Goal: Task Accomplishment & Management: Complete application form

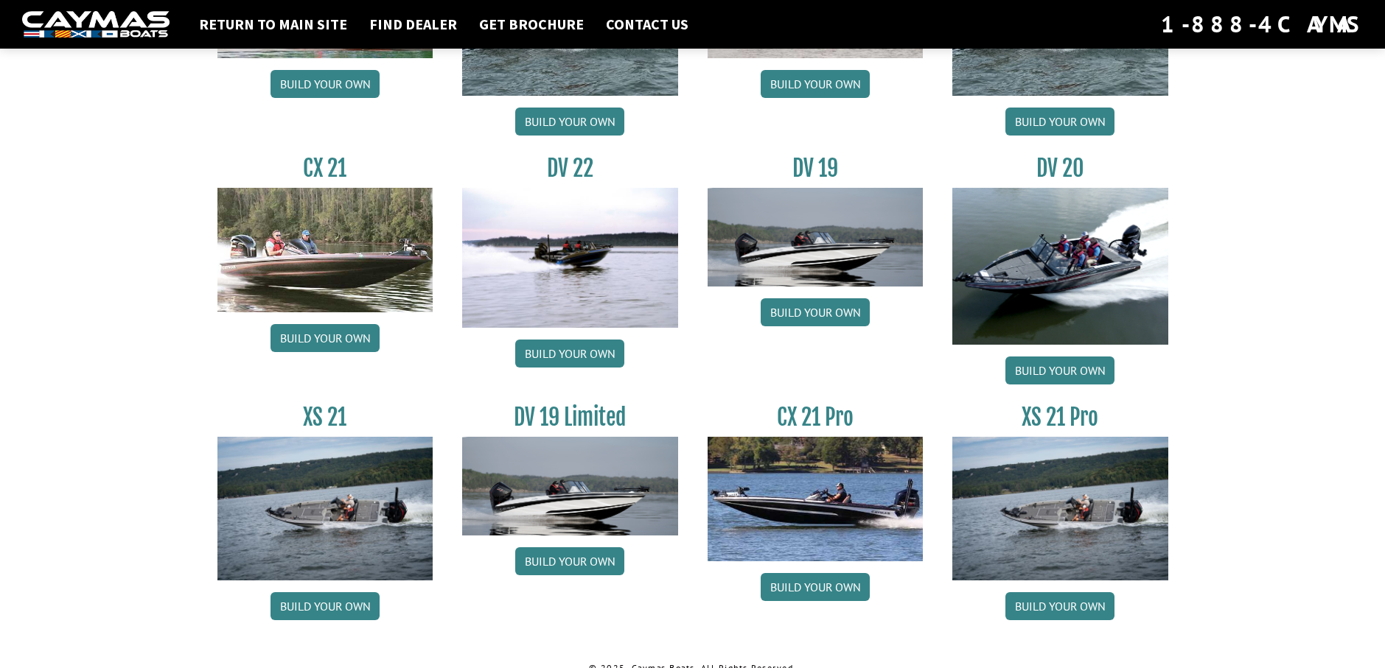
scroll to position [1674, 0]
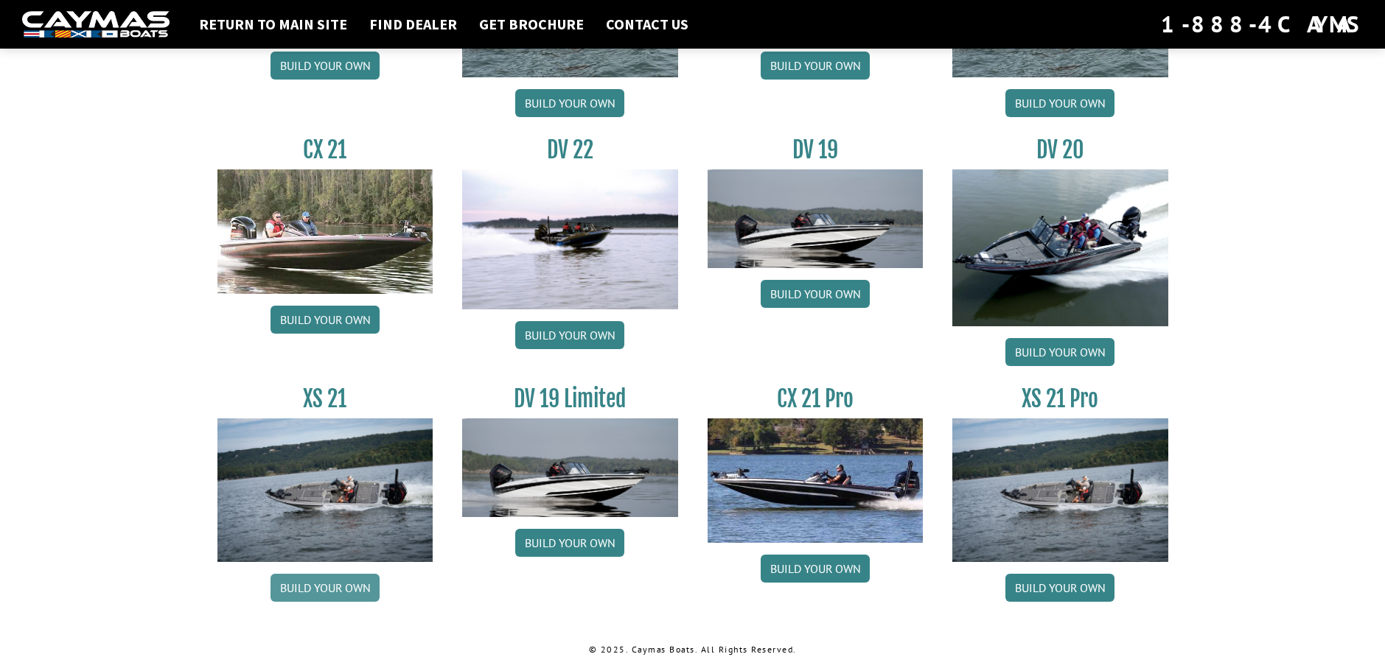
click at [296, 590] on link "Build your own" at bounding box center [324, 588] width 109 height 28
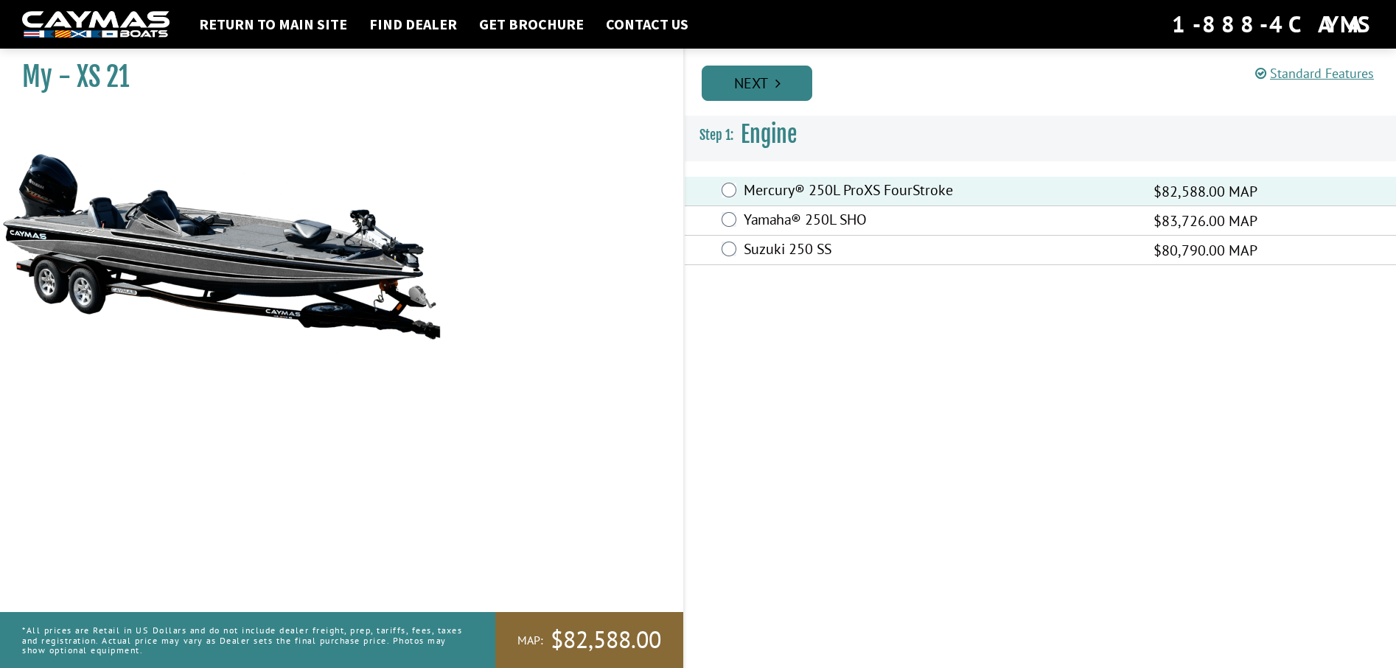
click at [749, 77] on link "Next" at bounding box center [757, 83] width 111 height 35
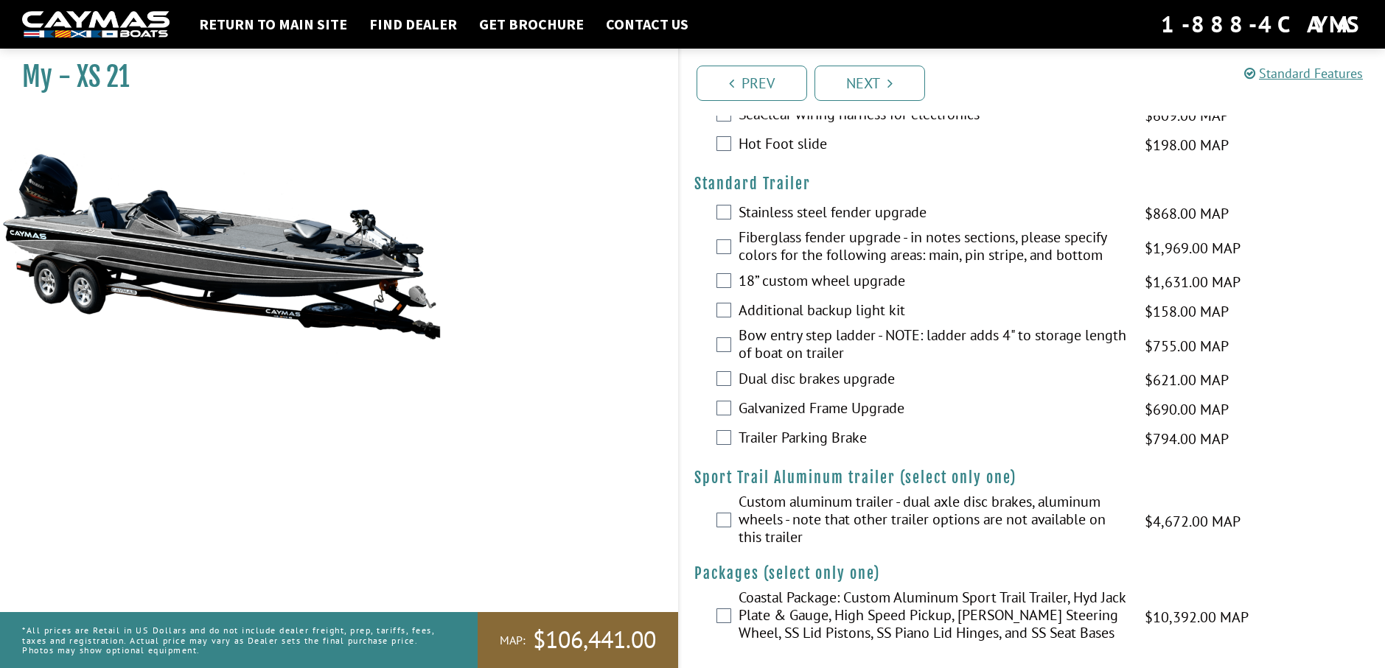
scroll to position [2035, 0]
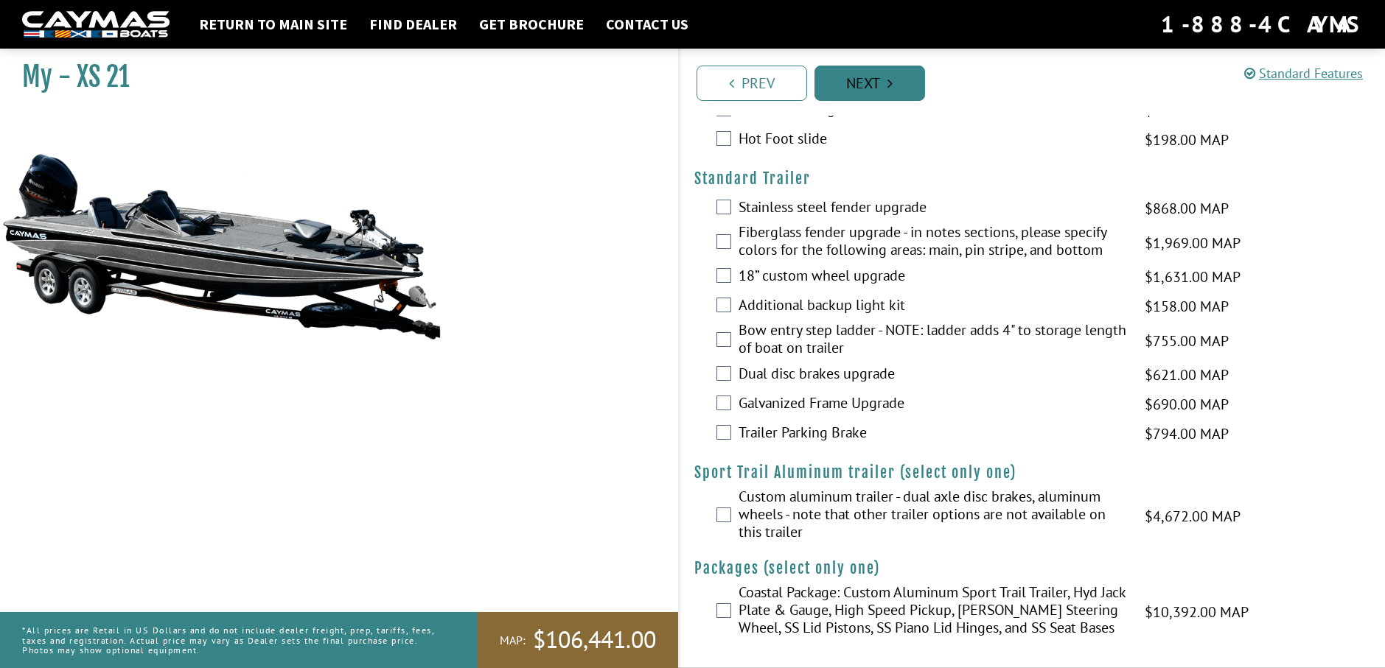
click at [842, 82] on link "Next" at bounding box center [869, 83] width 111 height 35
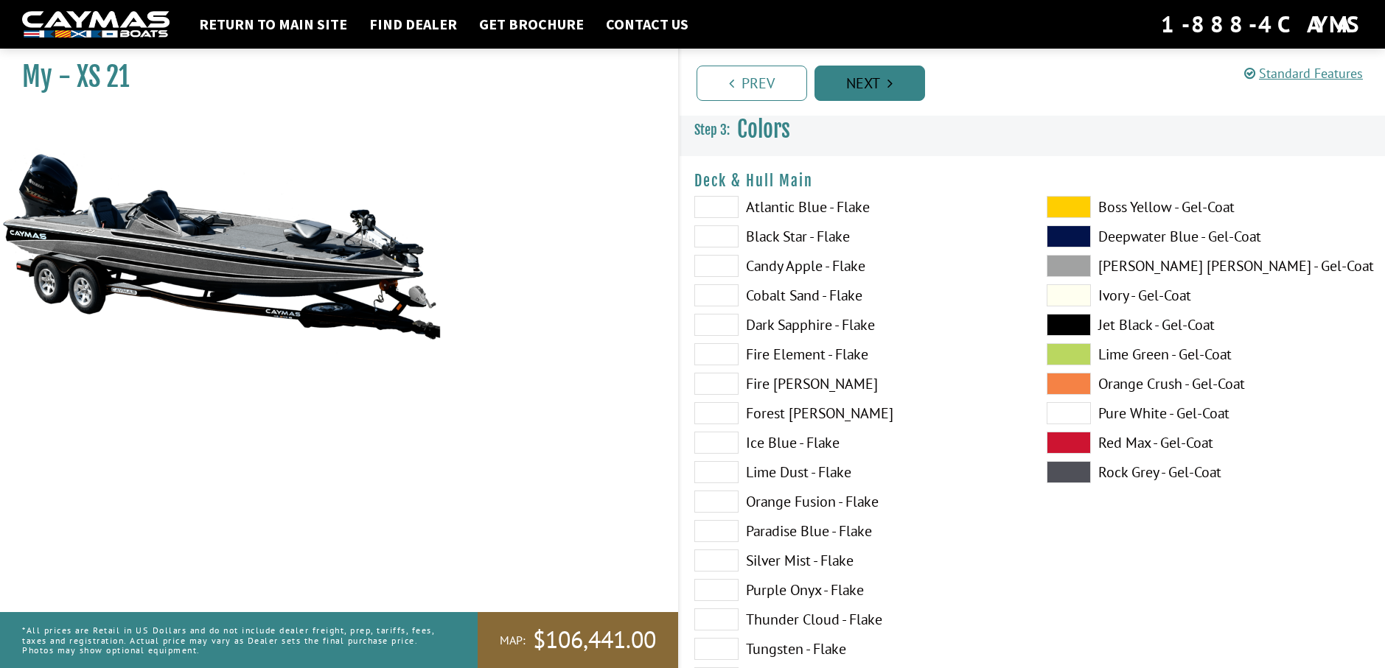
scroll to position [0, 0]
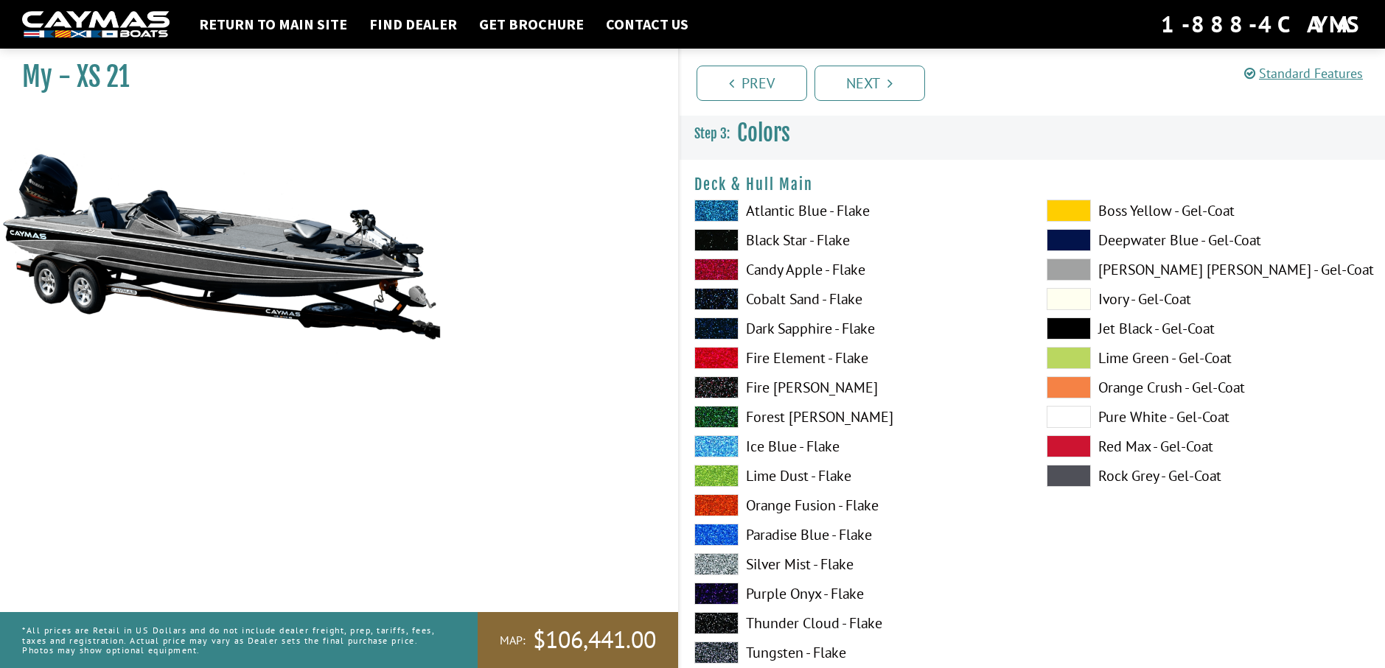
click at [1067, 301] on span at bounding box center [1068, 299] width 44 height 22
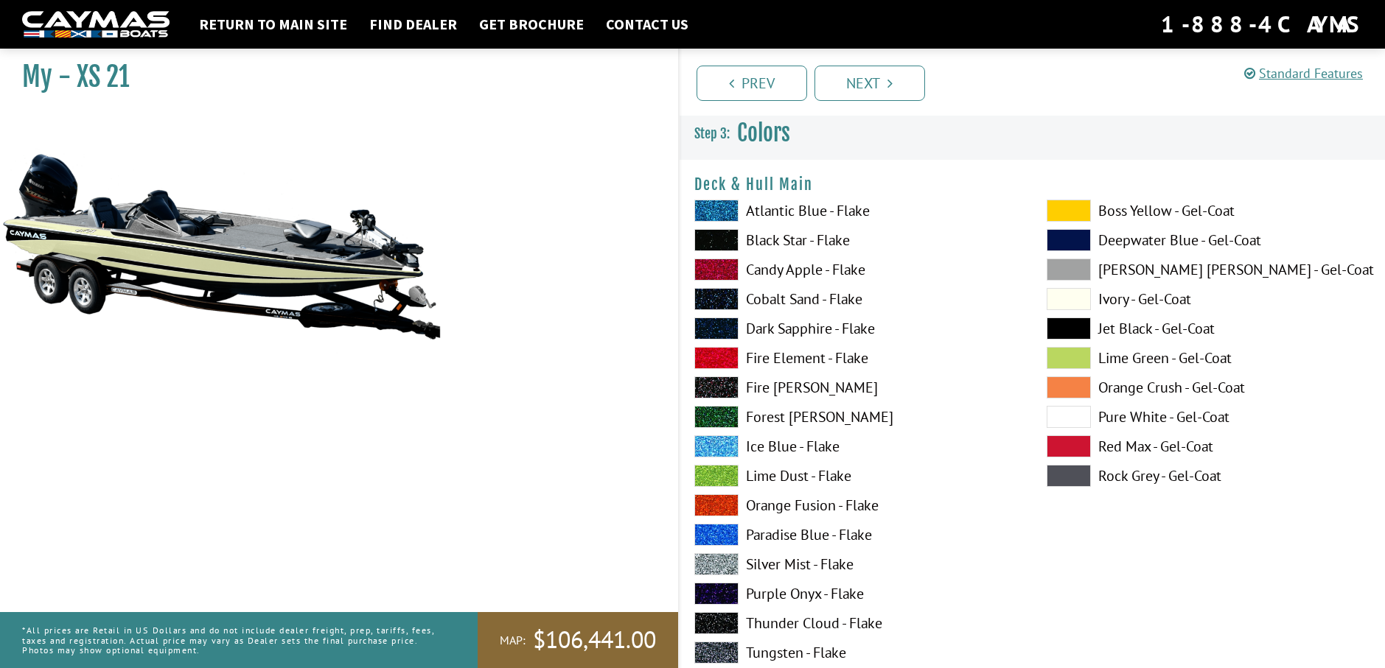
click at [1062, 416] on span at bounding box center [1068, 417] width 44 height 22
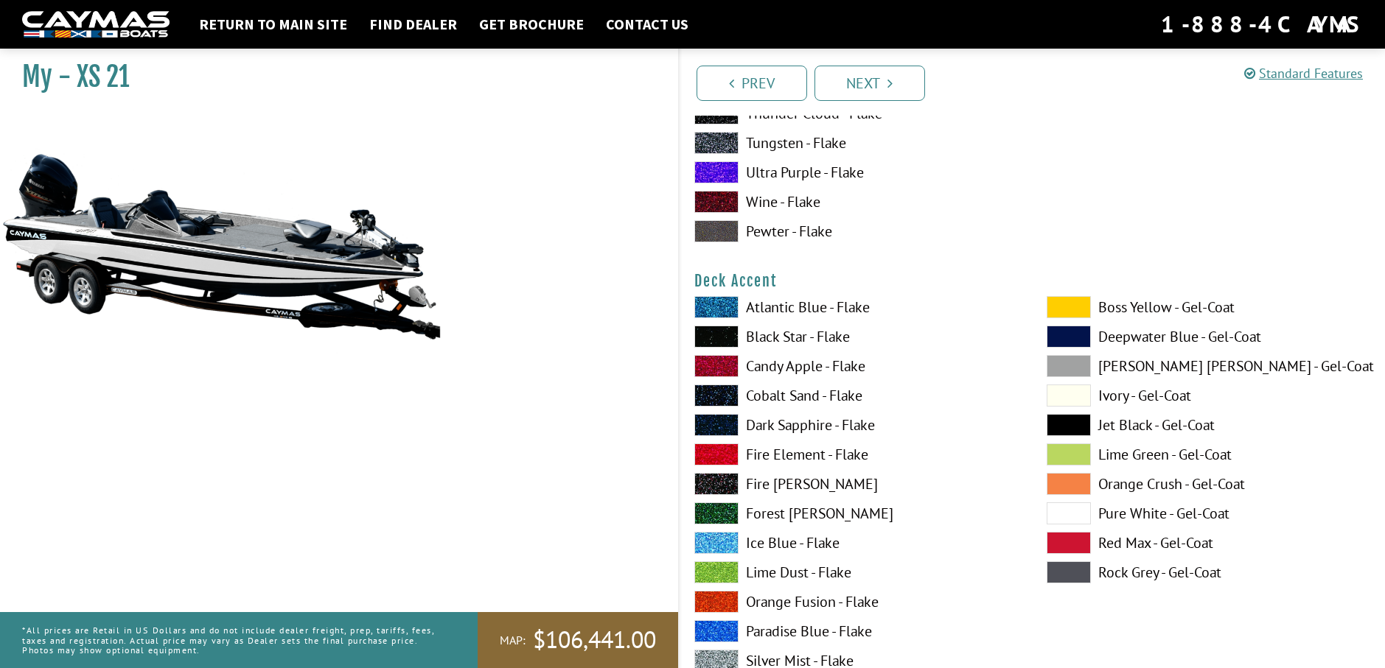
scroll to position [516, 0]
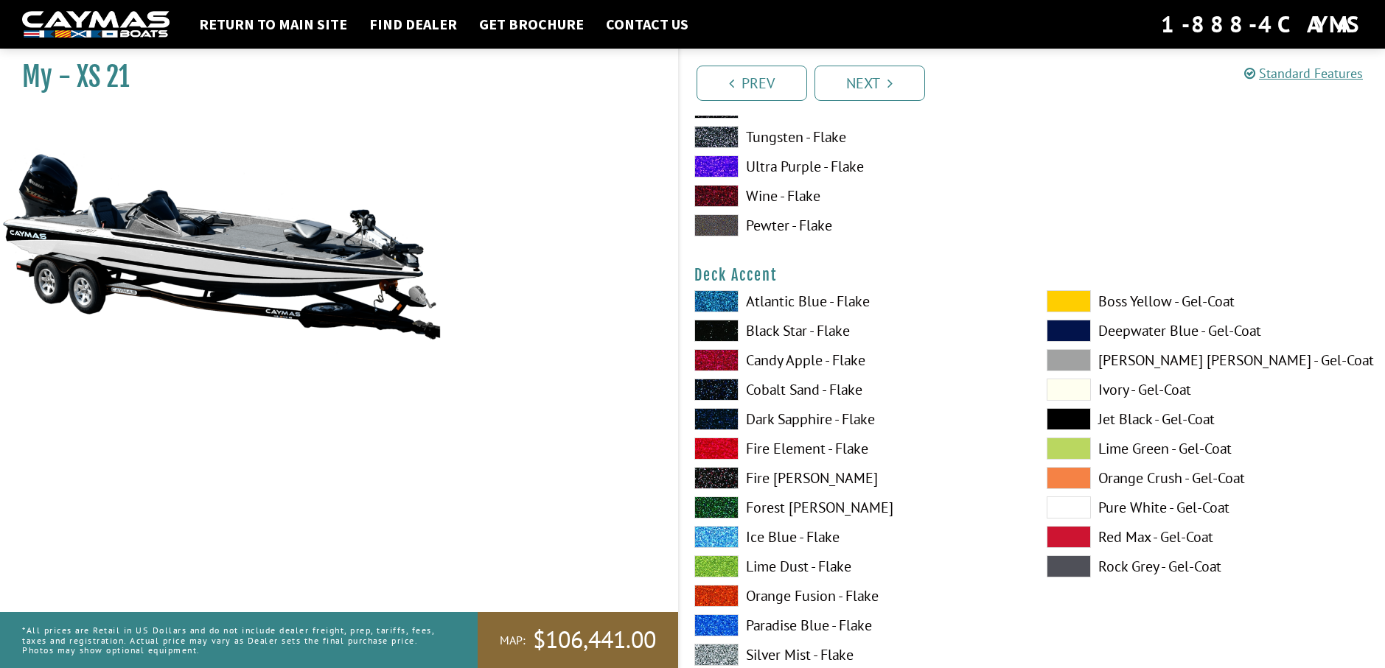
click at [1069, 510] on span at bounding box center [1068, 508] width 44 height 22
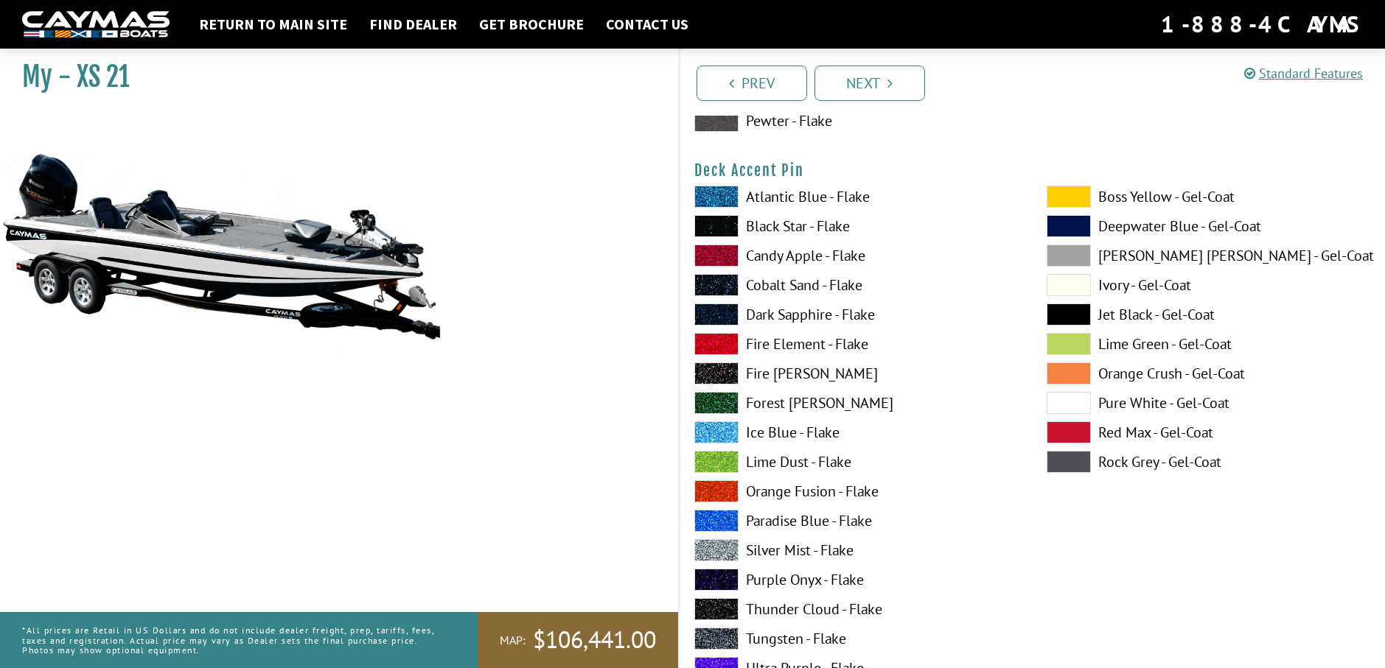
scroll to position [1253, 0]
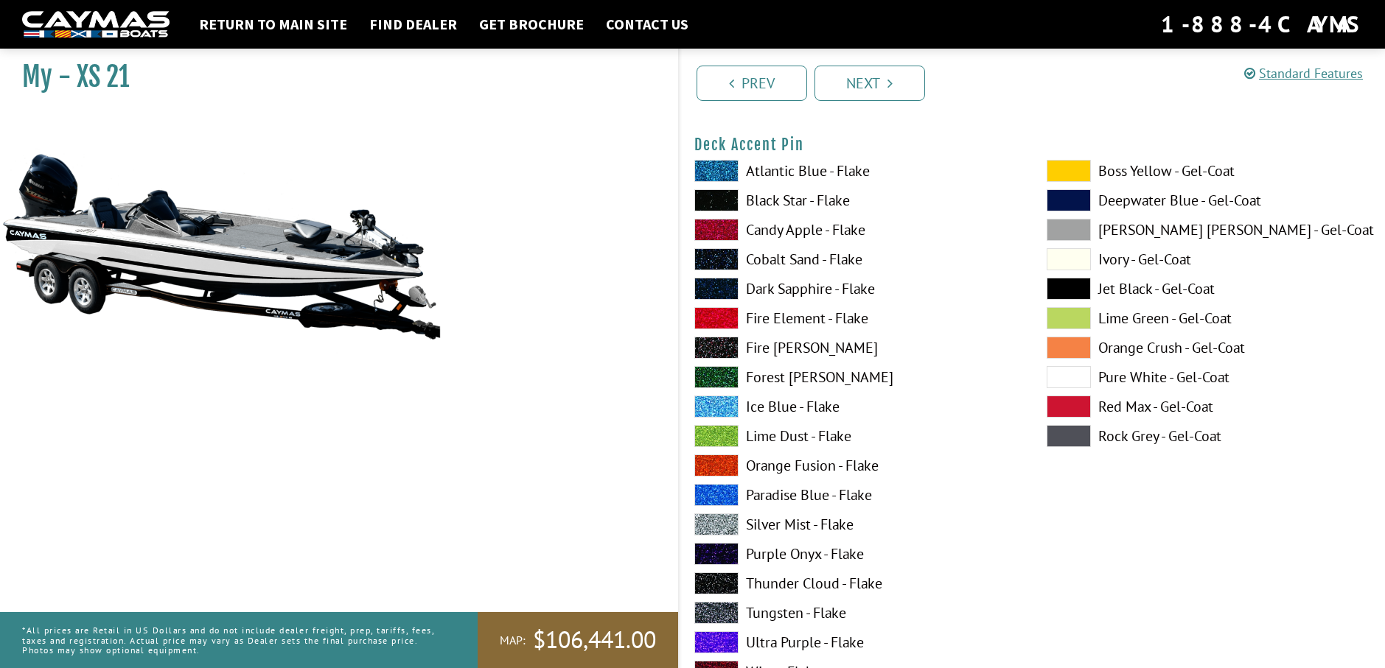
click at [1060, 382] on span at bounding box center [1068, 377] width 44 height 22
click at [1062, 380] on span at bounding box center [1068, 377] width 44 height 22
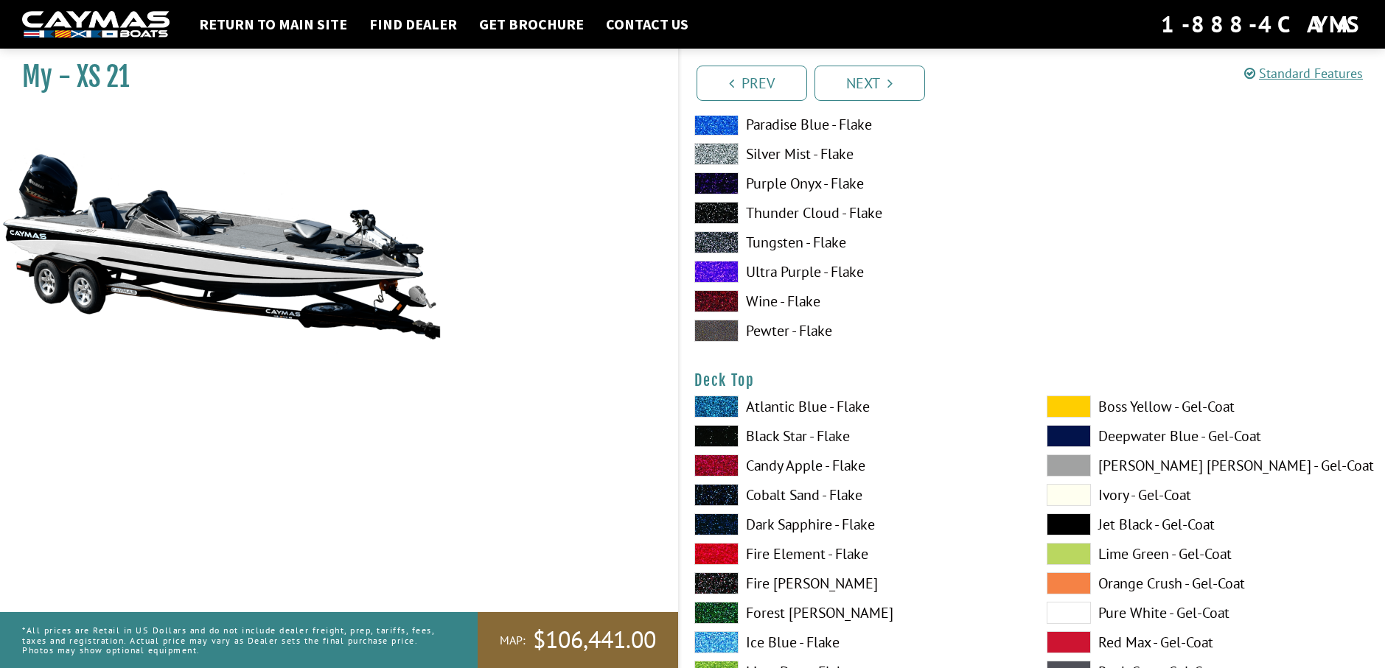
scroll to position [1695, 0]
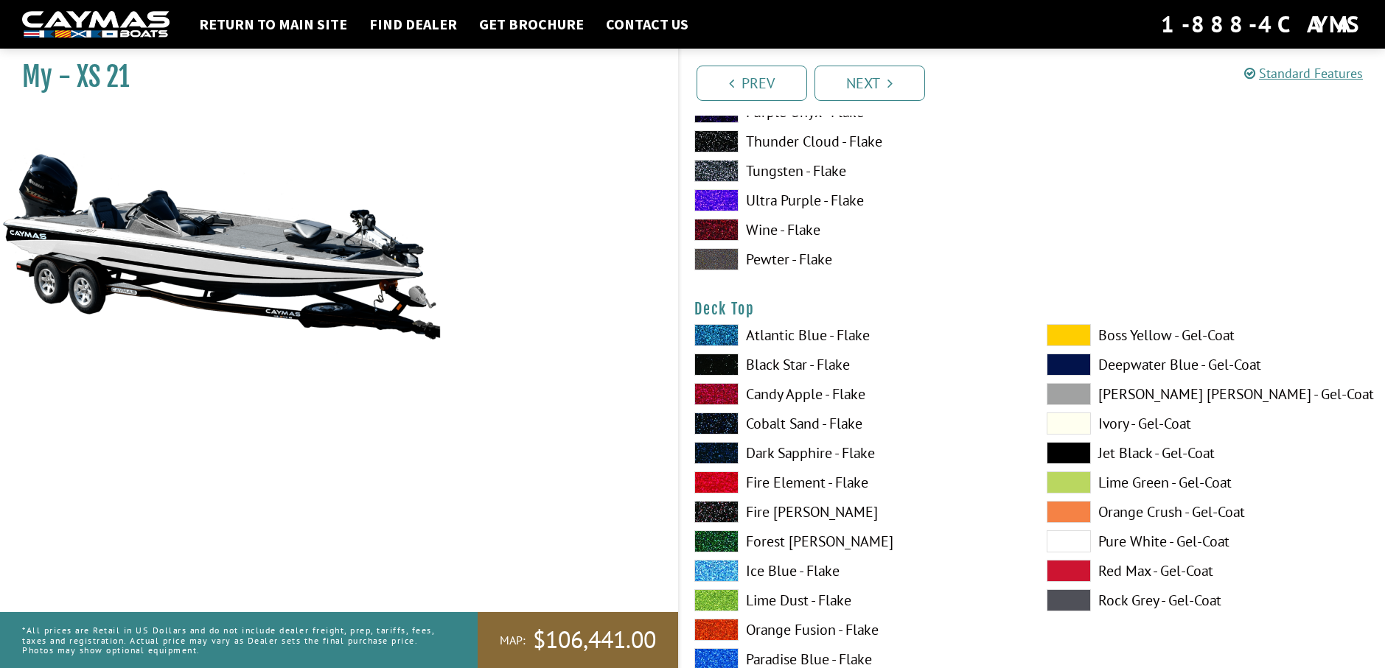
click at [1058, 539] on span at bounding box center [1068, 542] width 44 height 22
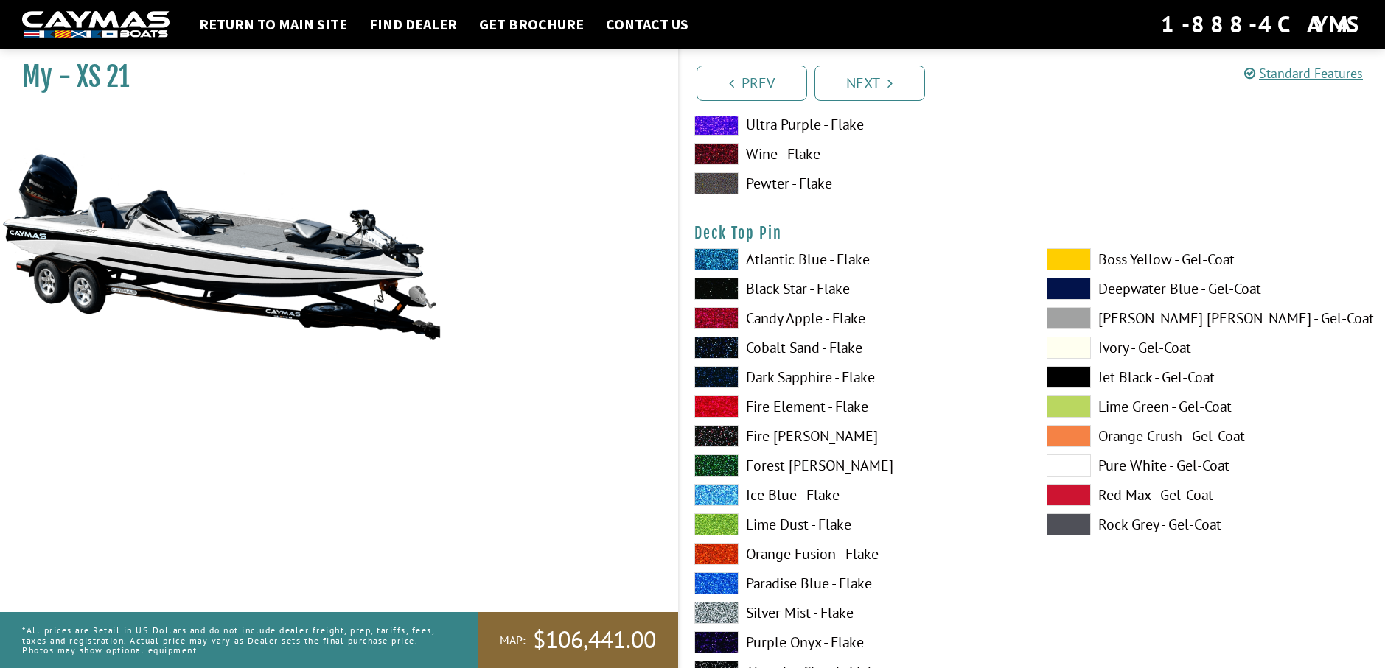
scroll to position [2432, 0]
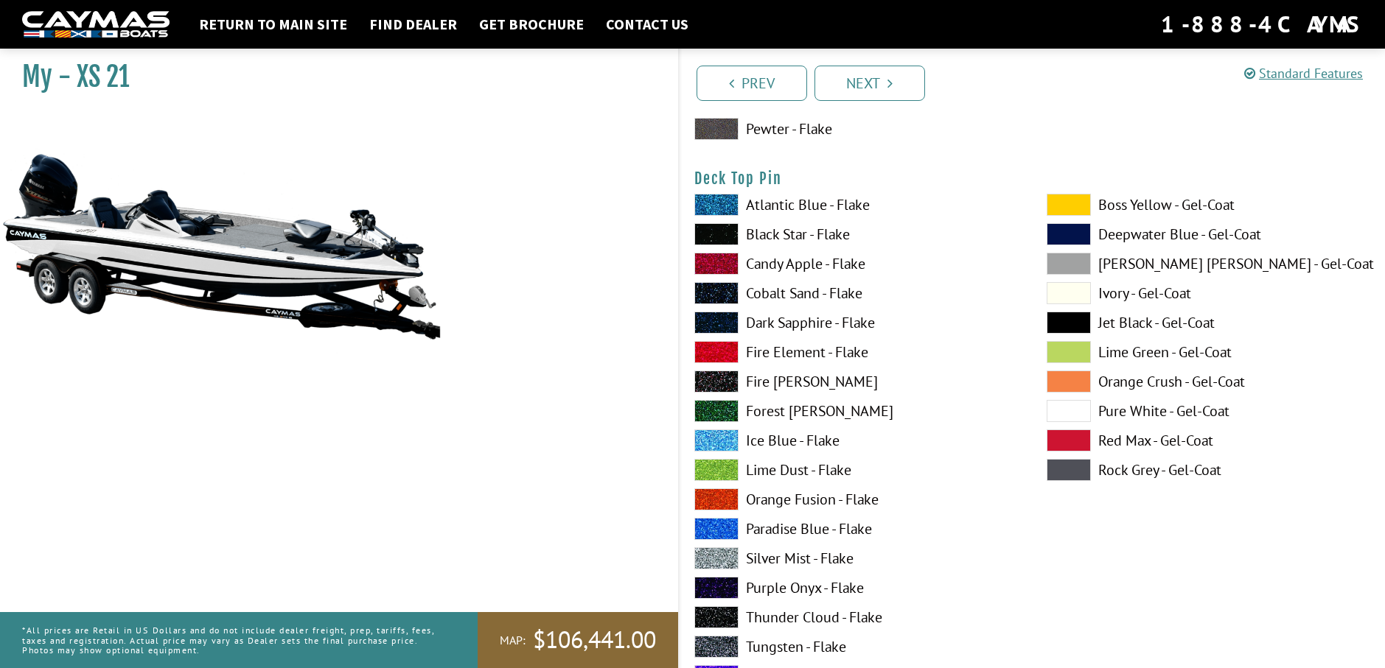
click at [1080, 413] on span at bounding box center [1068, 411] width 44 height 22
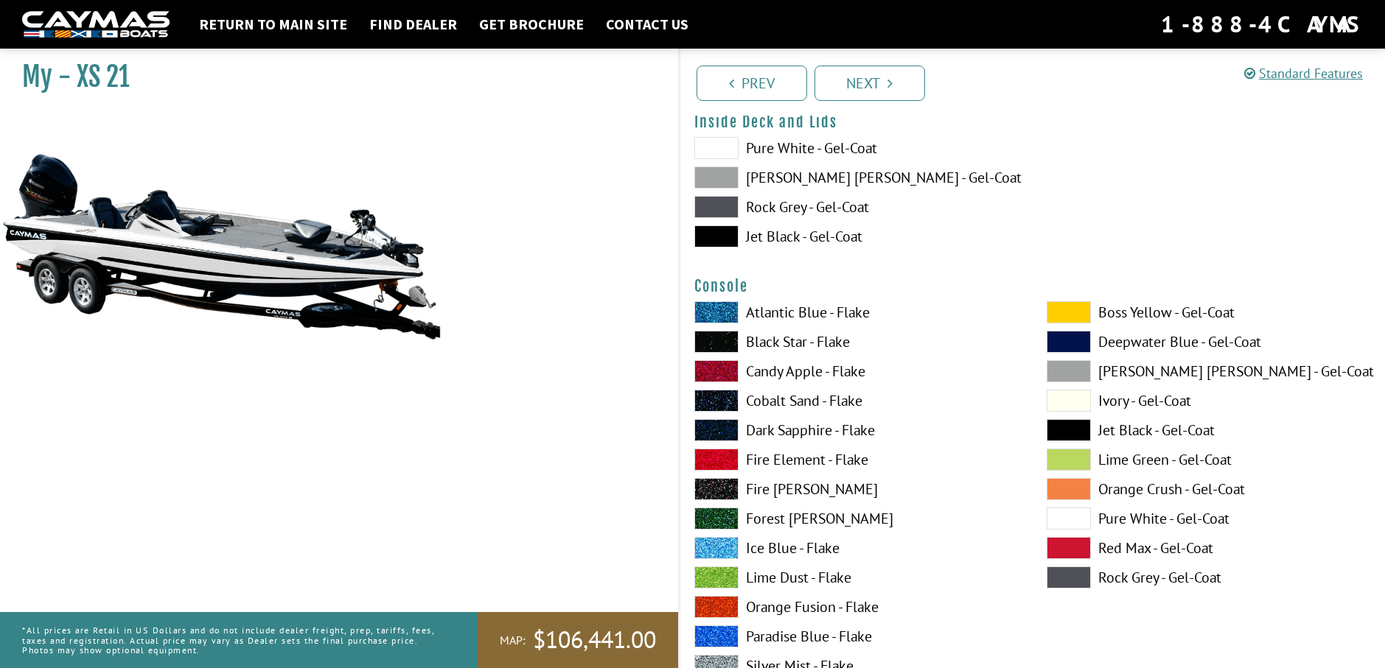
scroll to position [2948, 0]
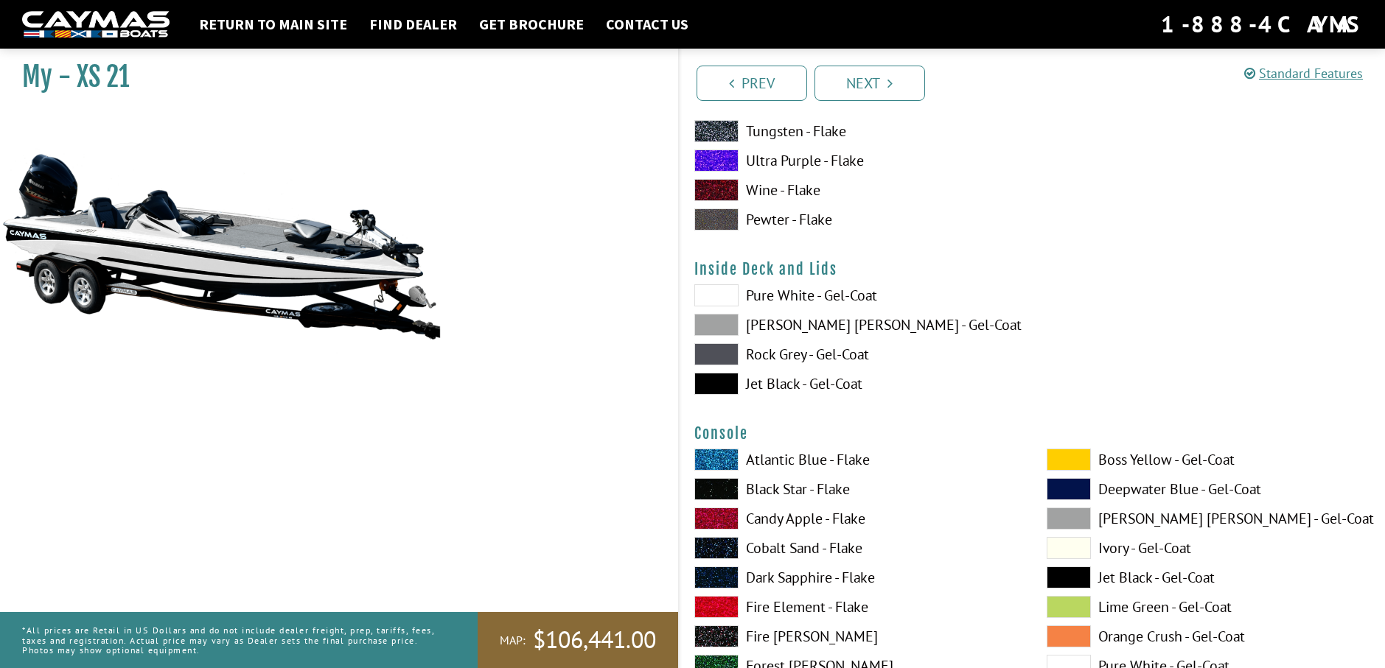
click at [726, 297] on span at bounding box center [716, 295] width 44 height 22
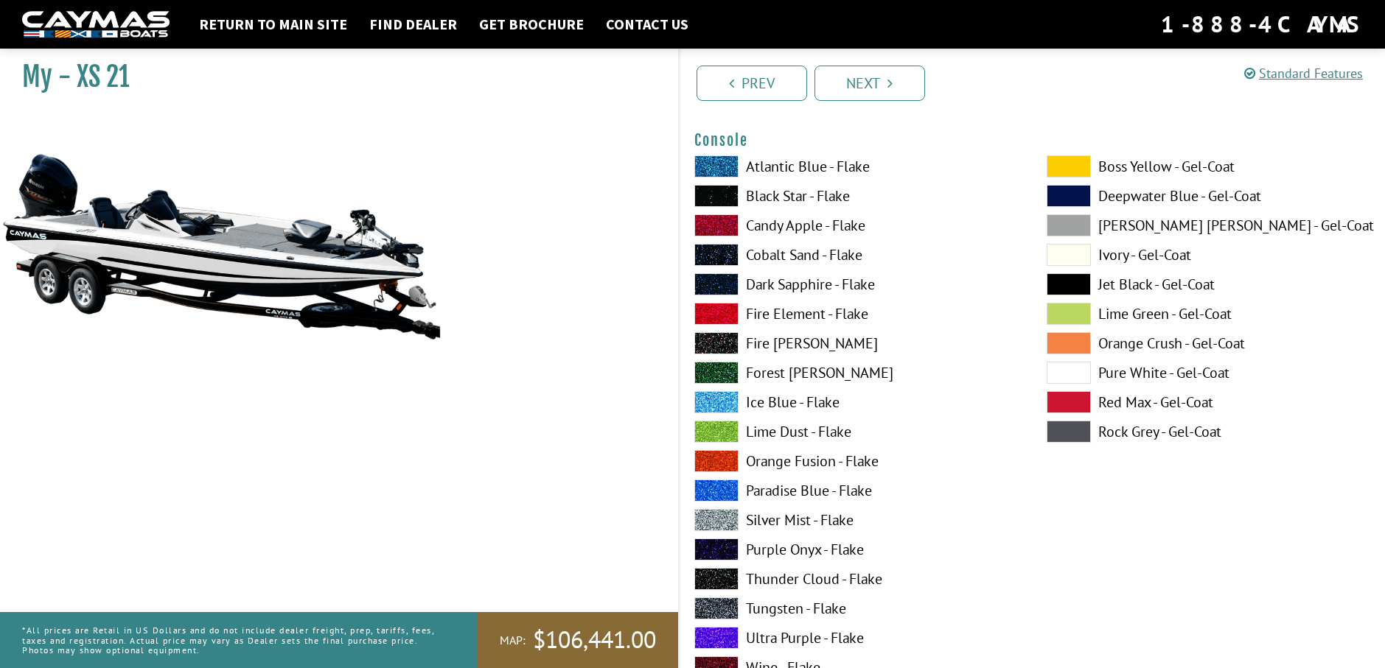
scroll to position [3243, 0]
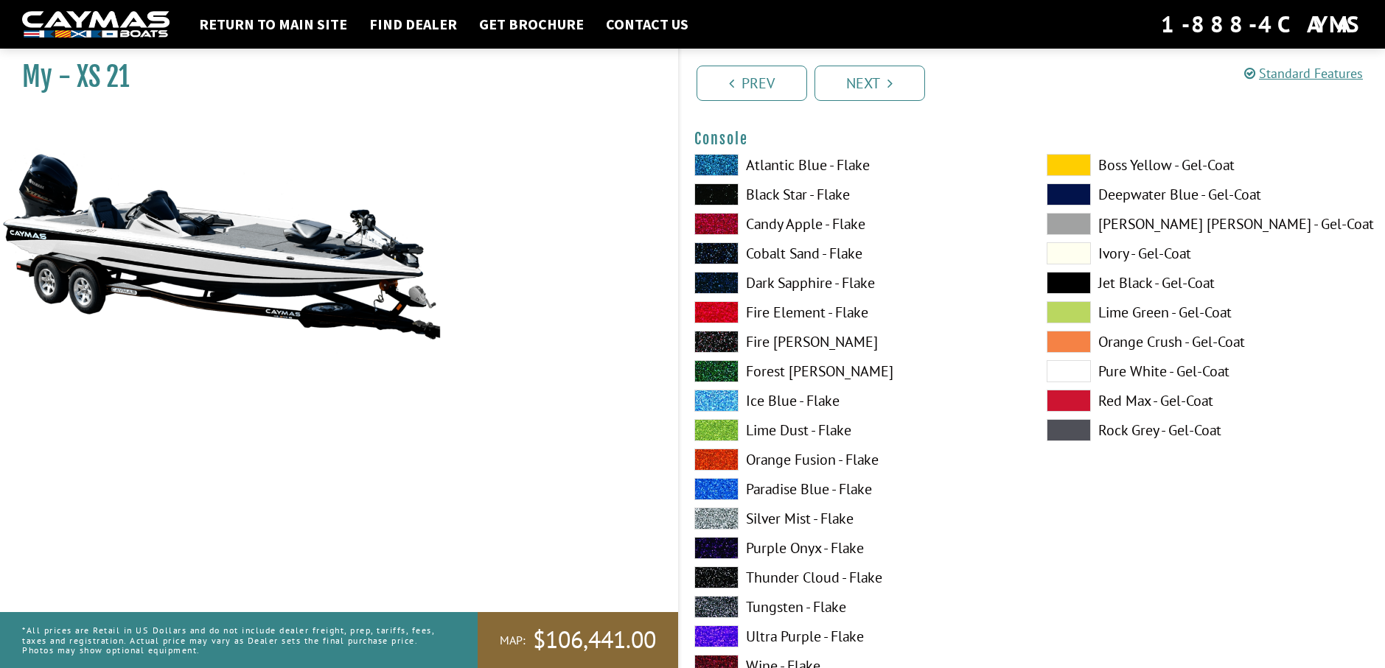
click at [1061, 372] on span at bounding box center [1068, 371] width 44 height 22
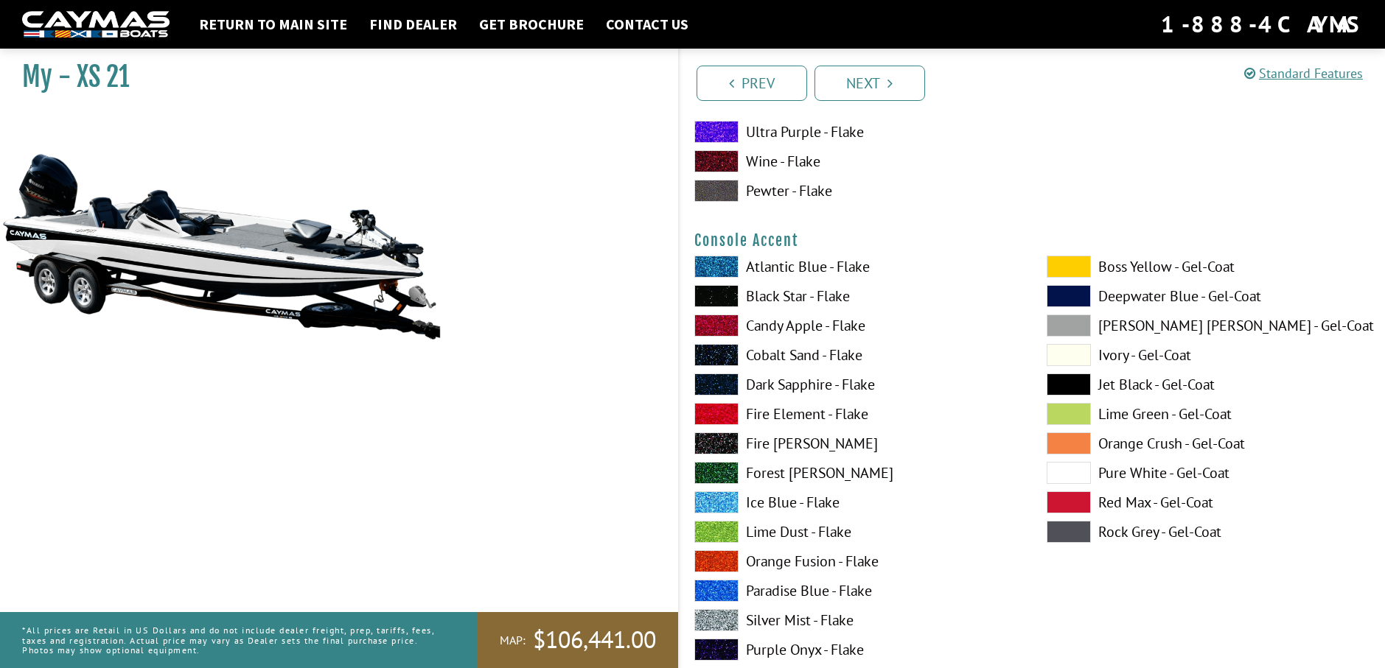
scroll to position [3759, 0]
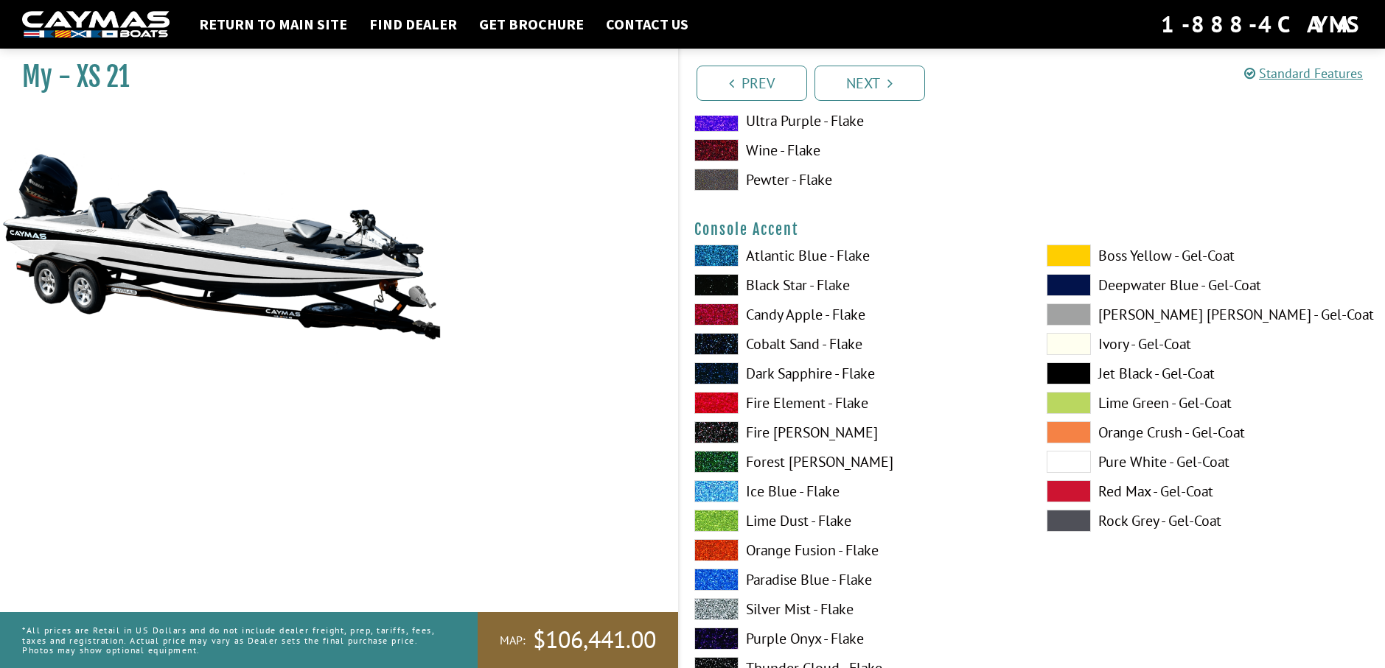
click at [1055, 461] on span at bounding box center [1068, 462] width 44 height 22
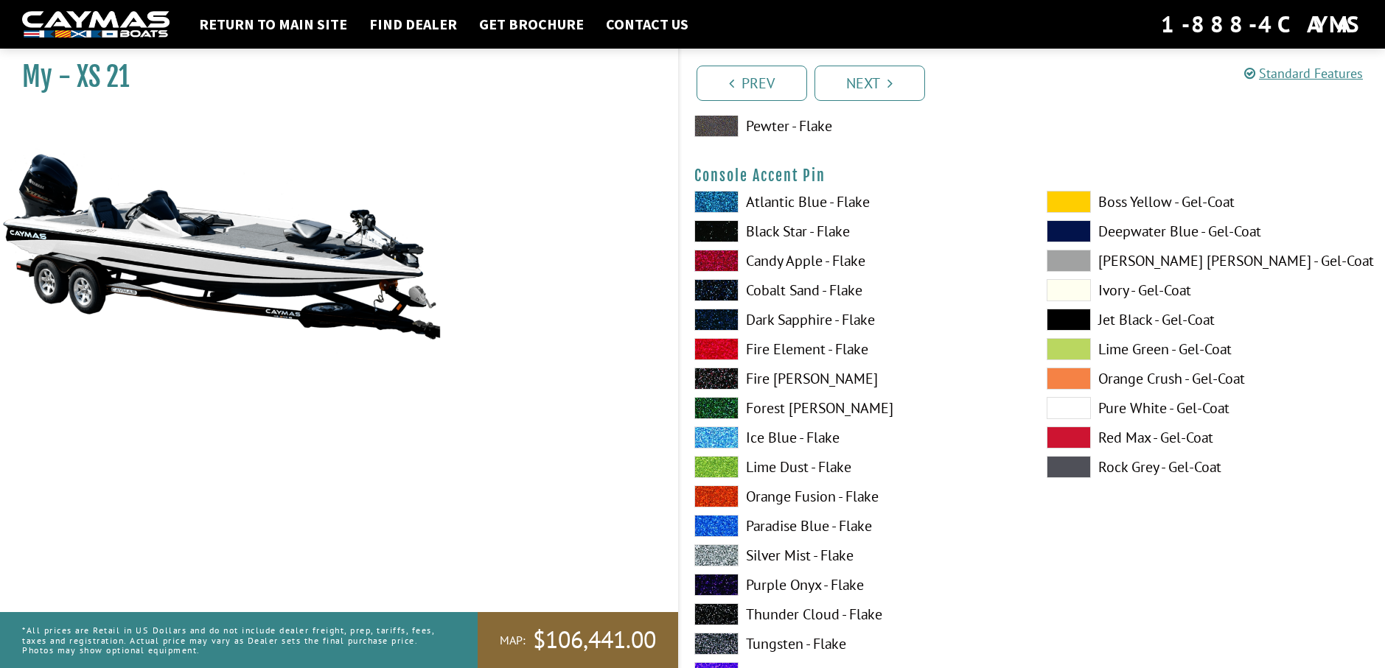
scroll to position [4422, 0]
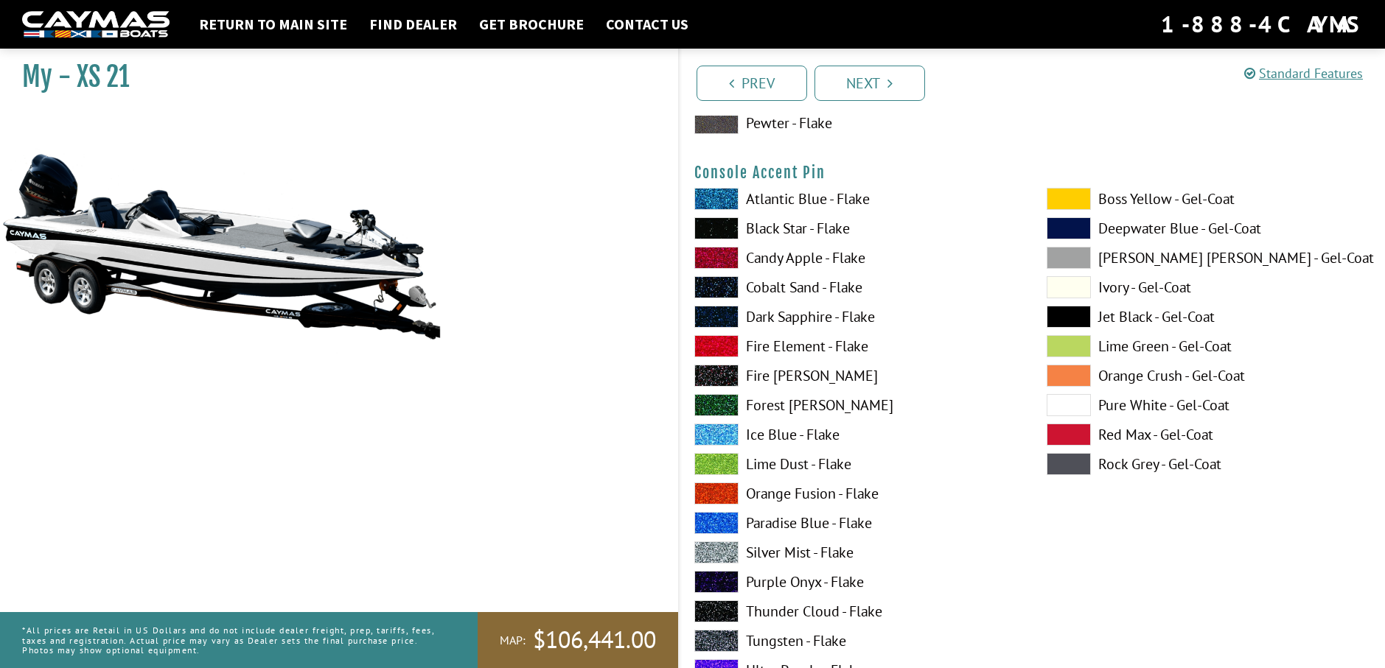
click at [1055, 408] on span at bounding box center [1068, 405] width 44 height 22
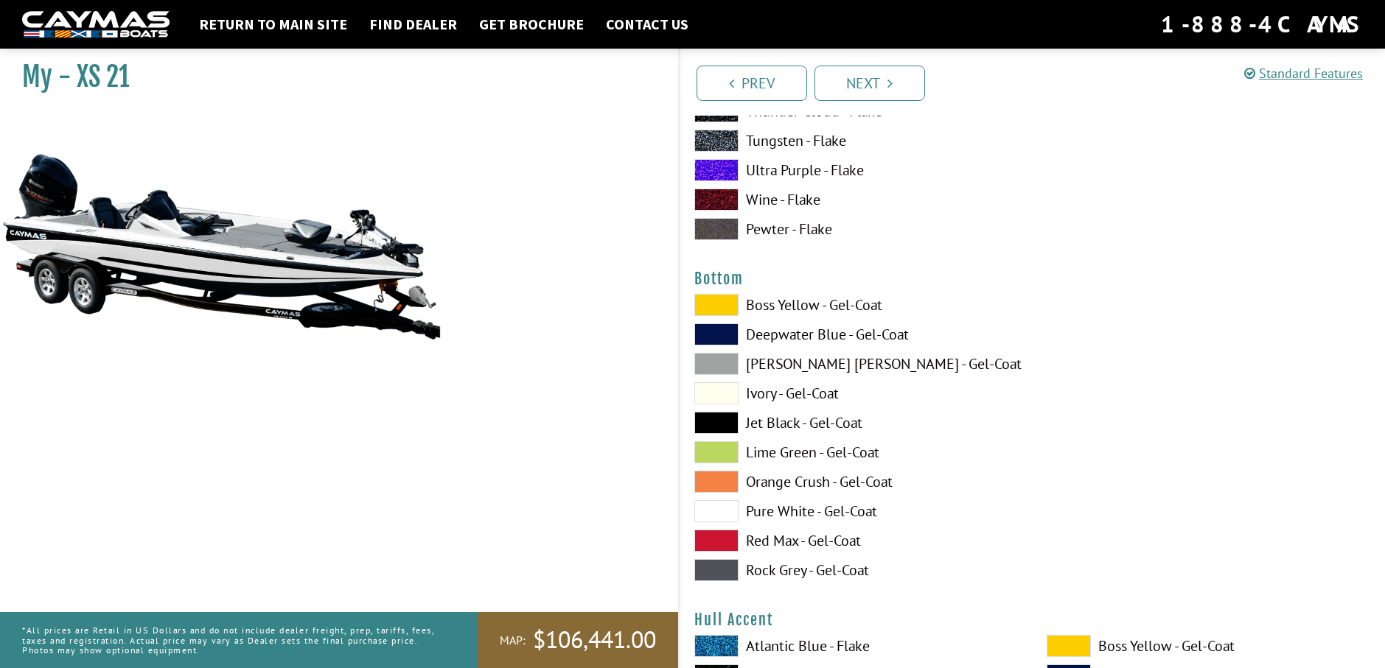
scroll to position [4938, 0]
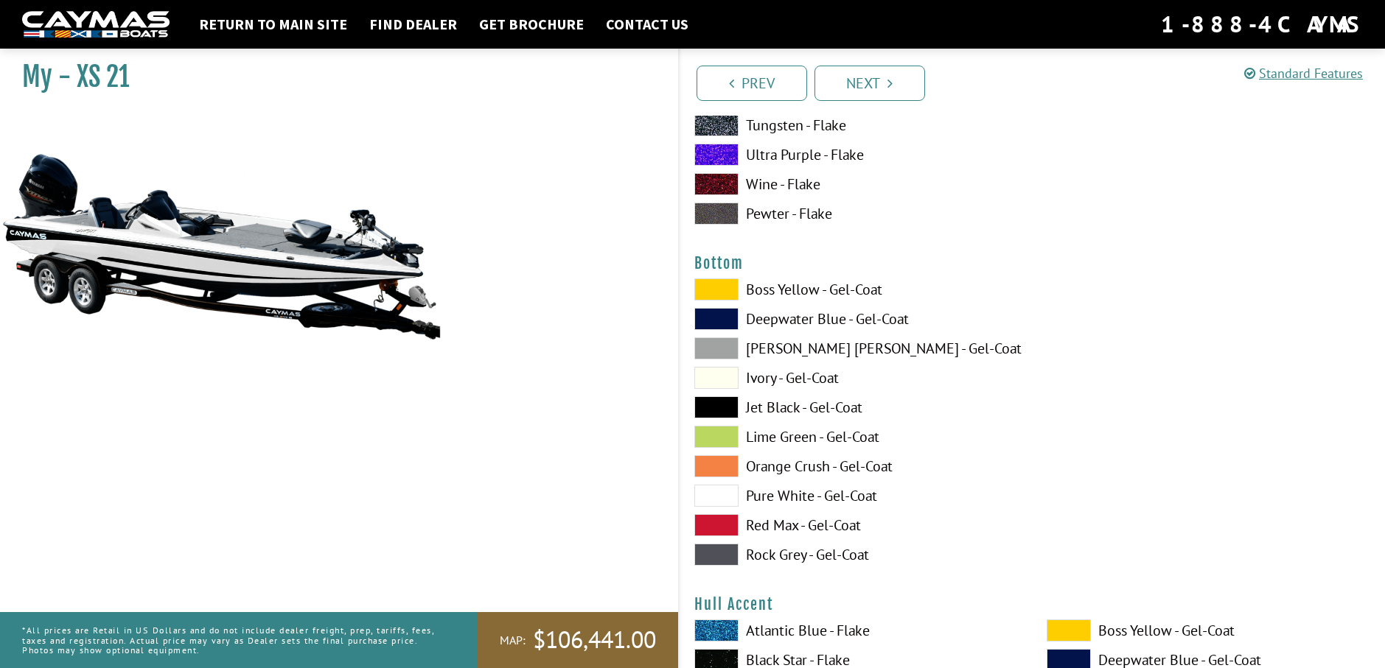
click at [724, 405] on span at bounding box center [716, 407] width 44 height 22
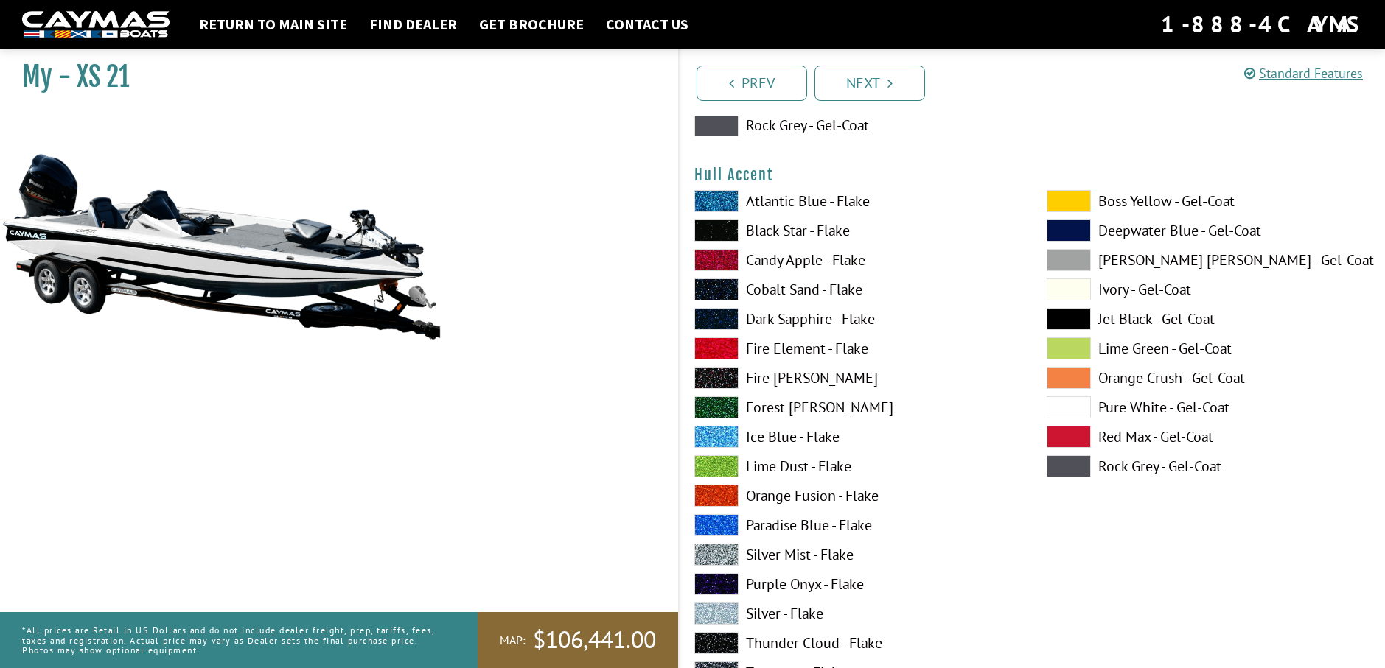
scroll to position [5380, 0]
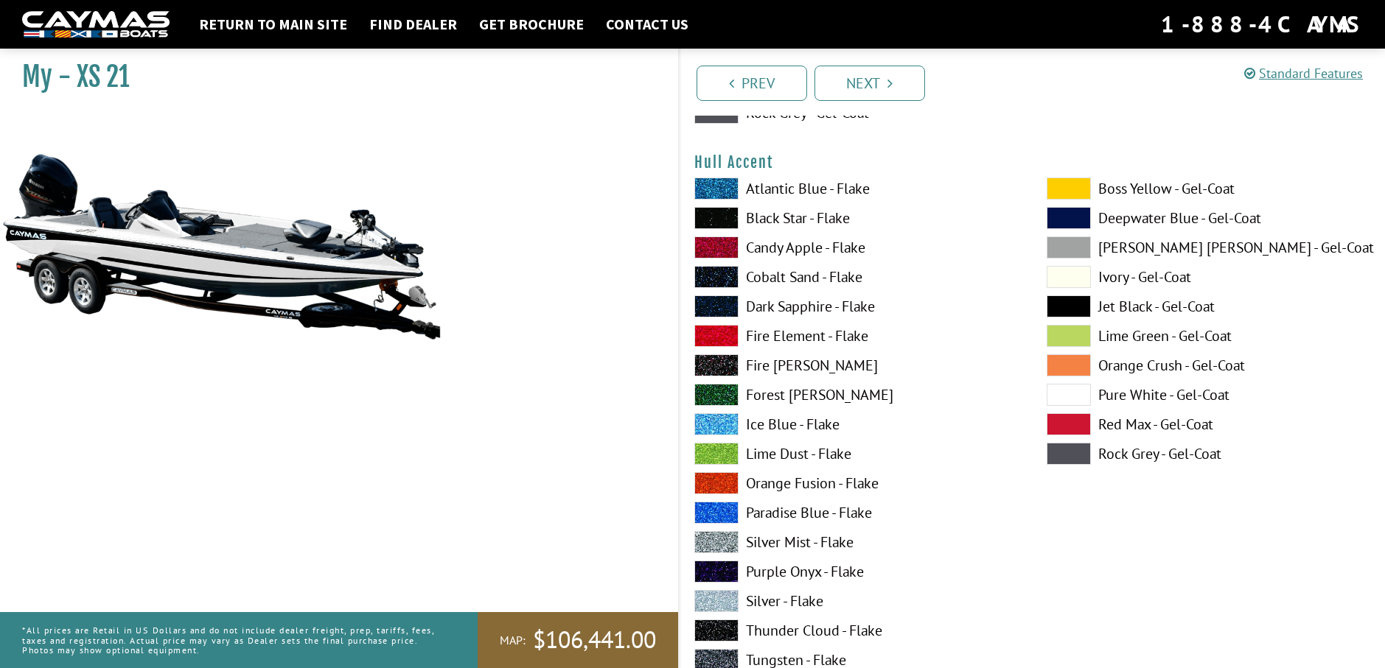
click at [1083, 399] on span at bounding box center [1068, 395] width 44 height 22
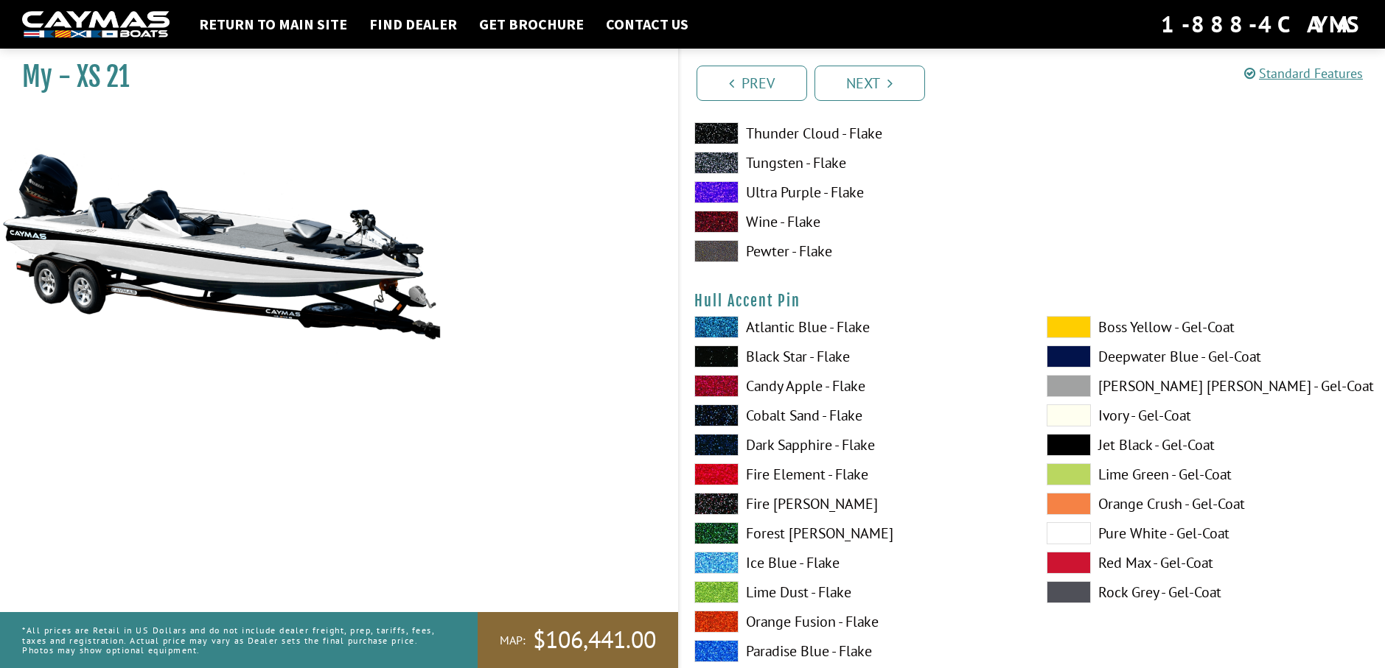
scroll to position [5896, 0]
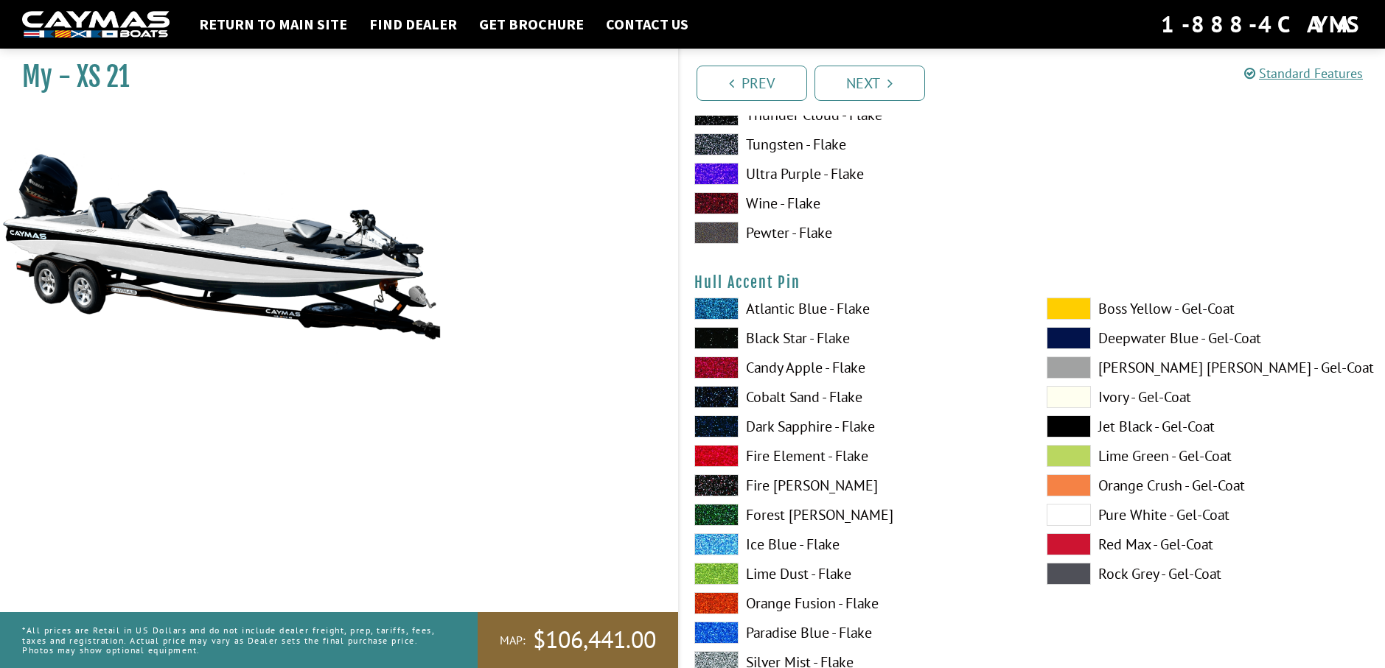
click at [1056, 513] on span at bounding box center [1068, 515] width 44 height 22
click at [1069, 422] on span at bounding box center [1068, 427] width 44 height 22
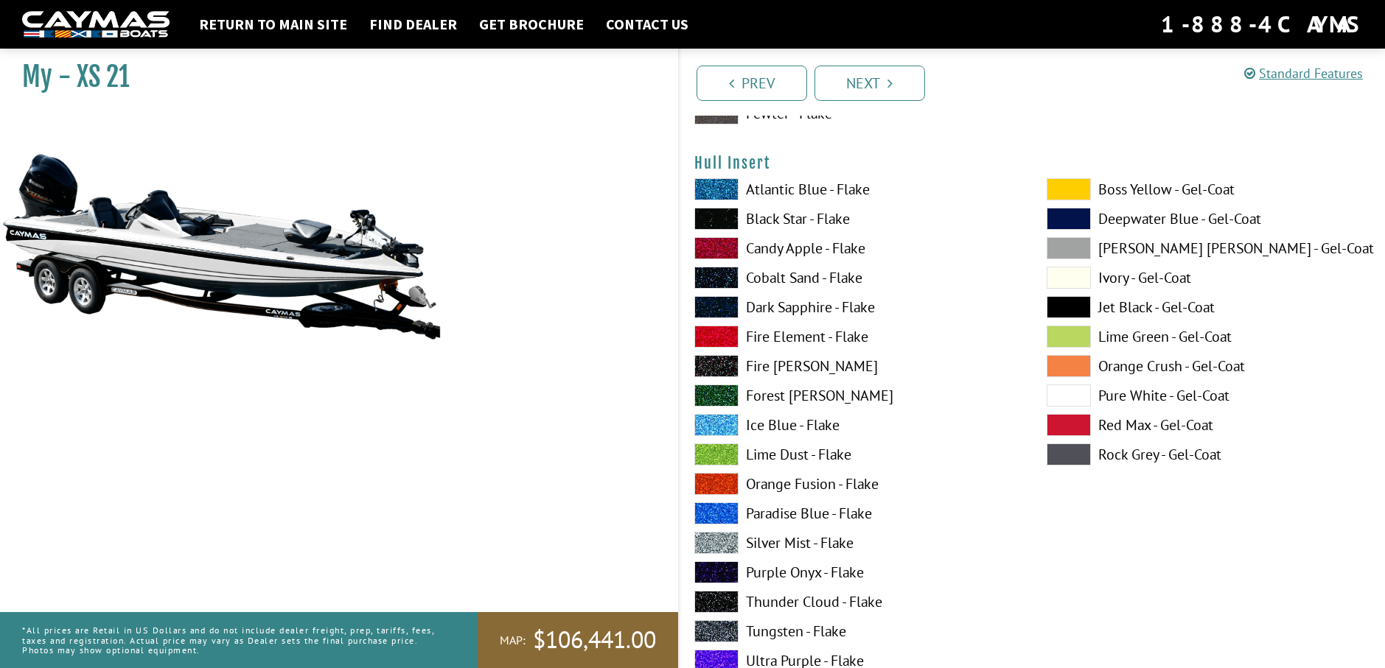
scroll to position [6633, 0]
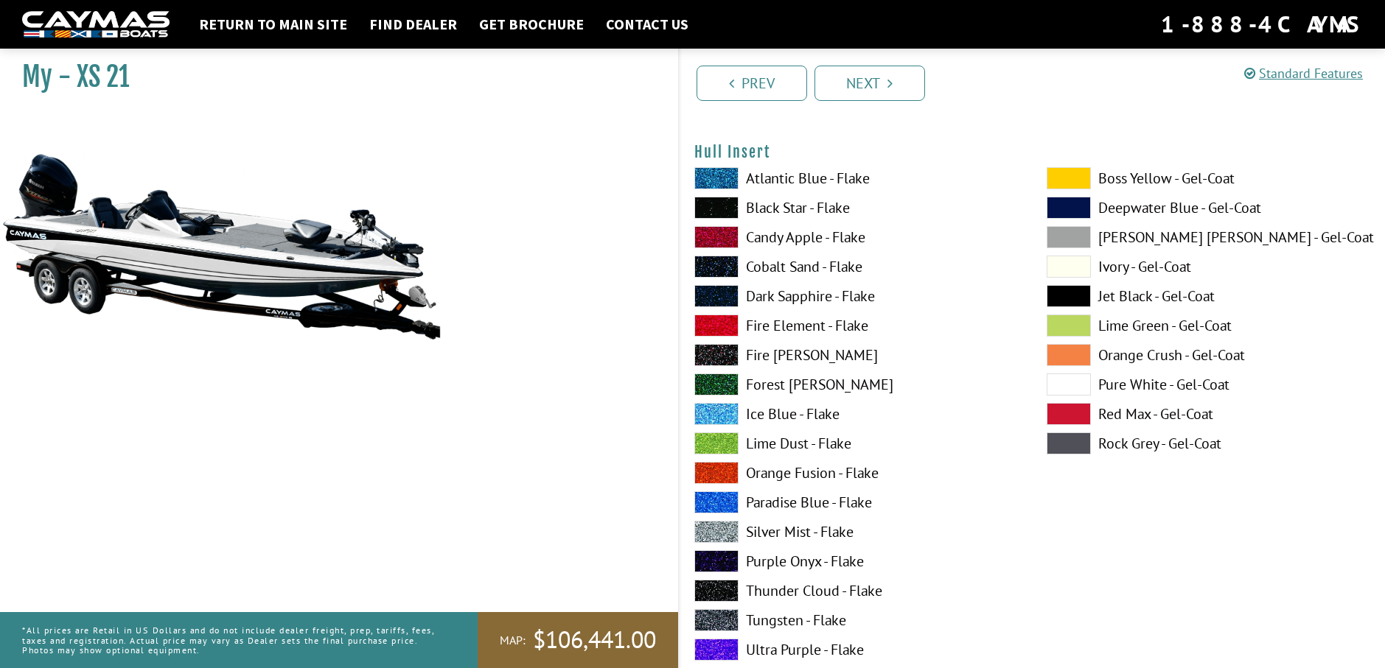
click at [1057, 382] on span at bounding box center [1068, 385] width 44 height 22
click at [1074, 293] on span at bounding box center [1068, 296] width 44 height 22
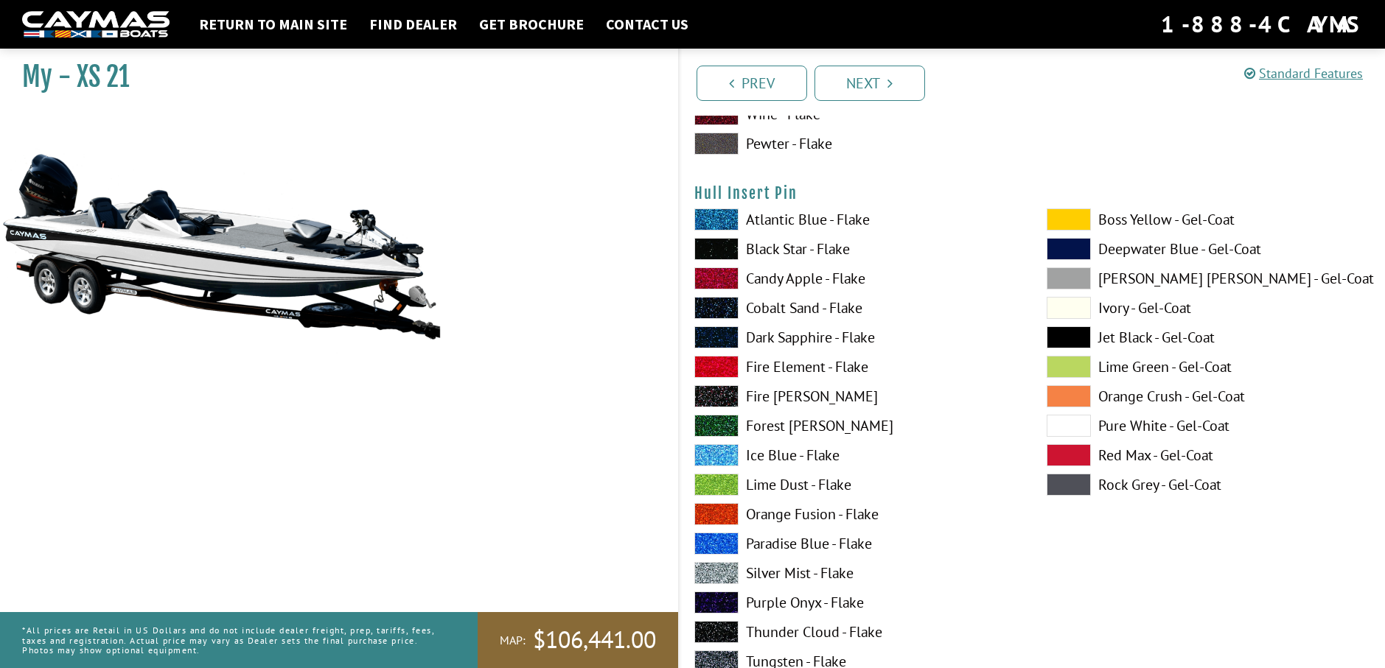
scroll to position [7222, 0]
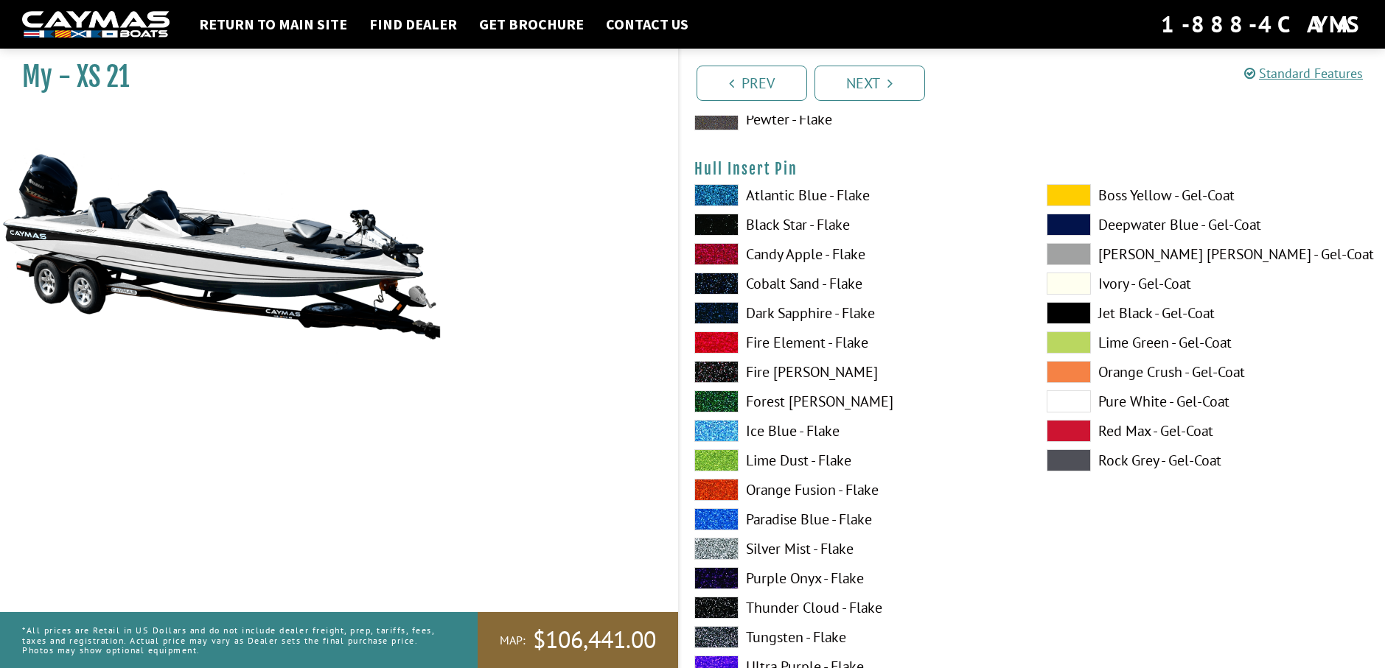
click at [1084, 313] on span at bounding box center [1068, 313] width 44 height 22
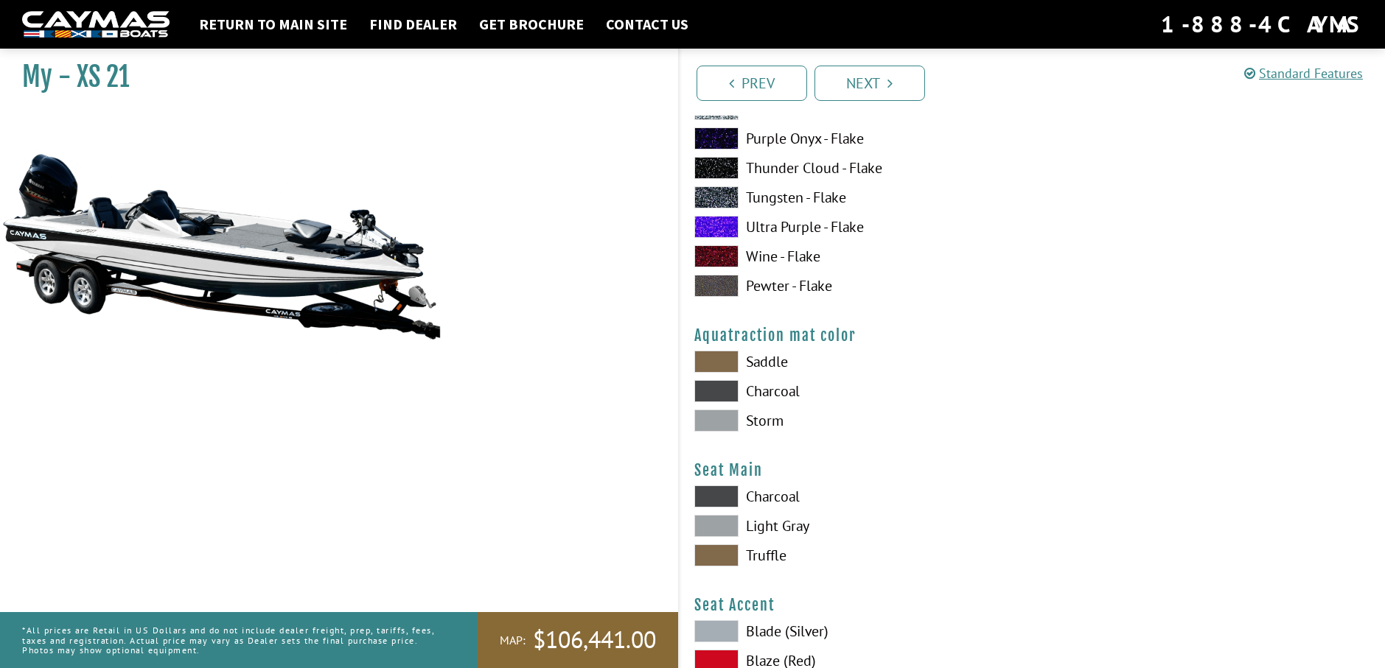
scroll to position [7664, 0]
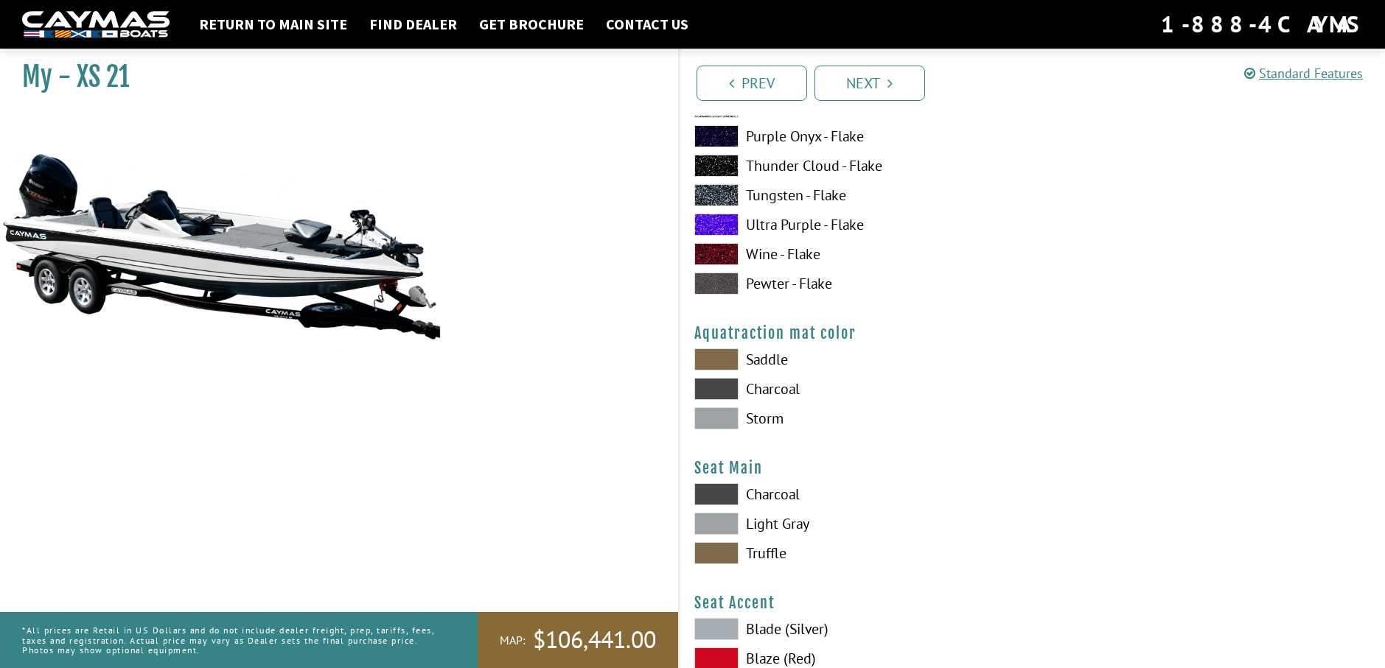
click at [707, 389] on span at bounding box center [716, 389] width 44 height 22
click at [707, 413] on span at bounding box center [716, 419] width 44 height 22
click at [723, 359] on span at bounding box center [716, 360] width 44 height 22
click at [716, 388] on span at bounding box center [716, 389] width 44 height 22
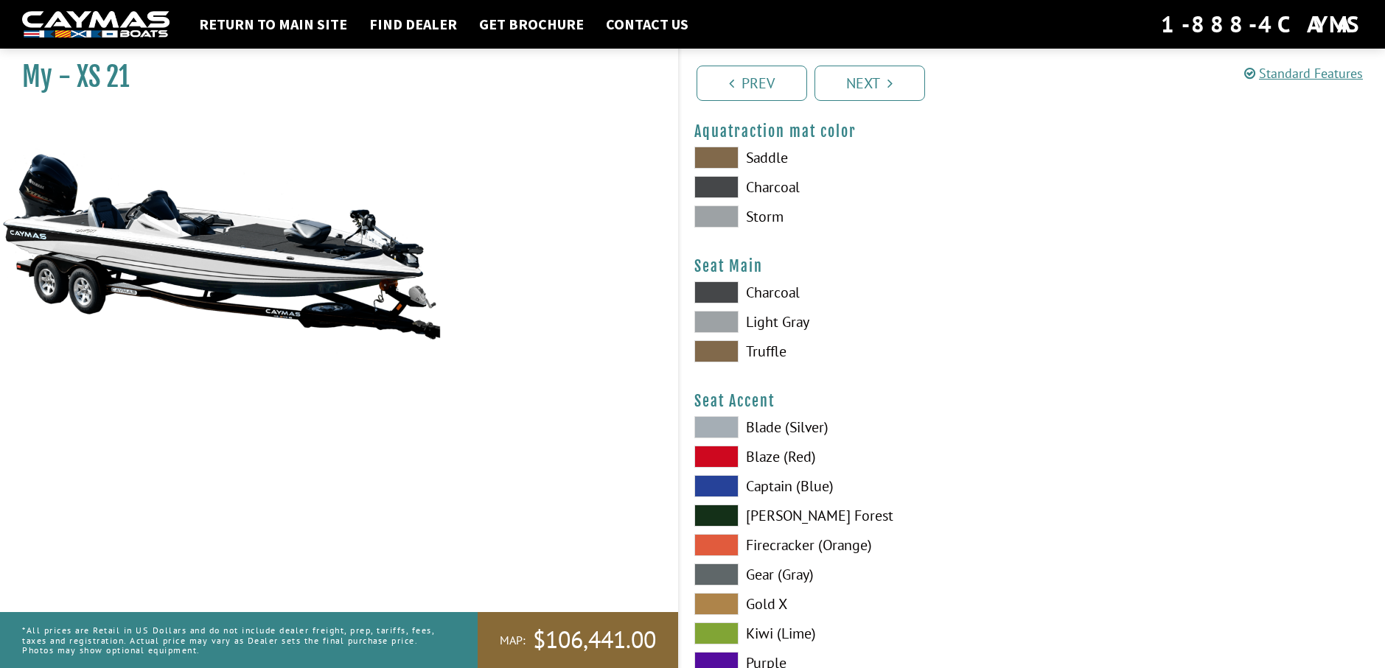
scroll to position [7886, 0]
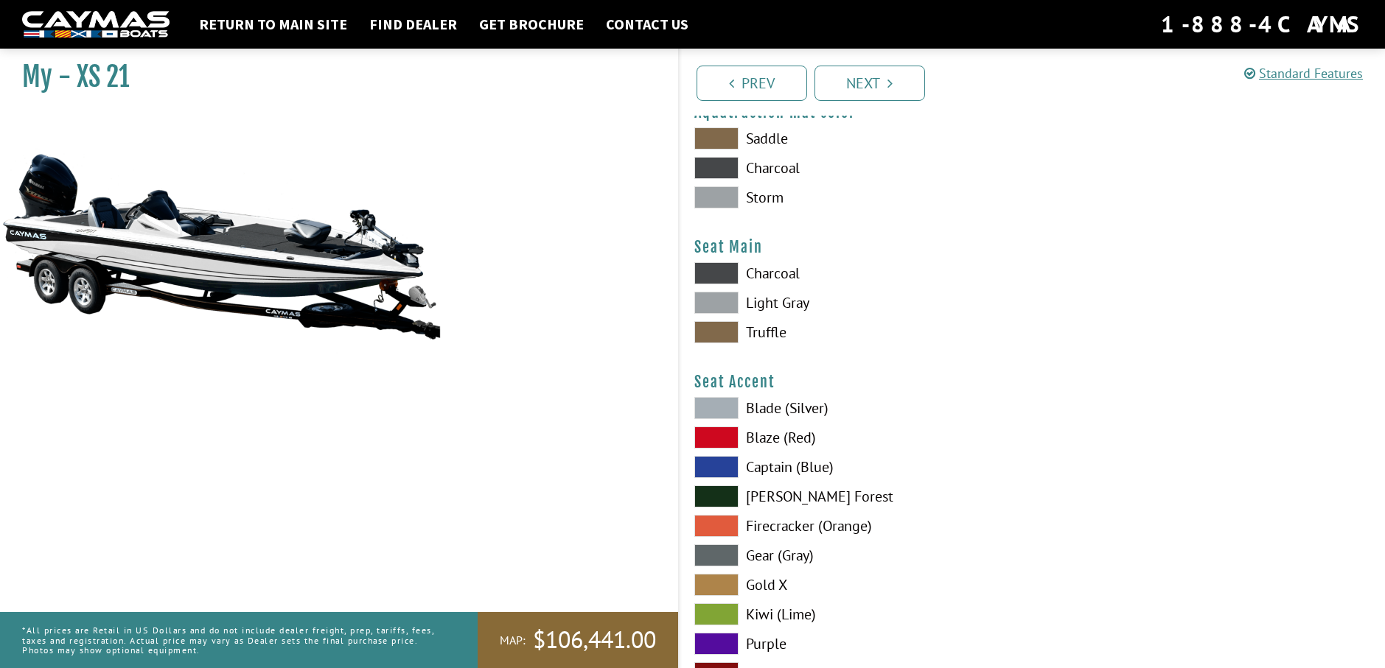
click at [724, 304] on span at bounding box center [716, 303] width 44 height 22
click at [722, 271] on span at bounding box center [716, 273] width 44 height 22
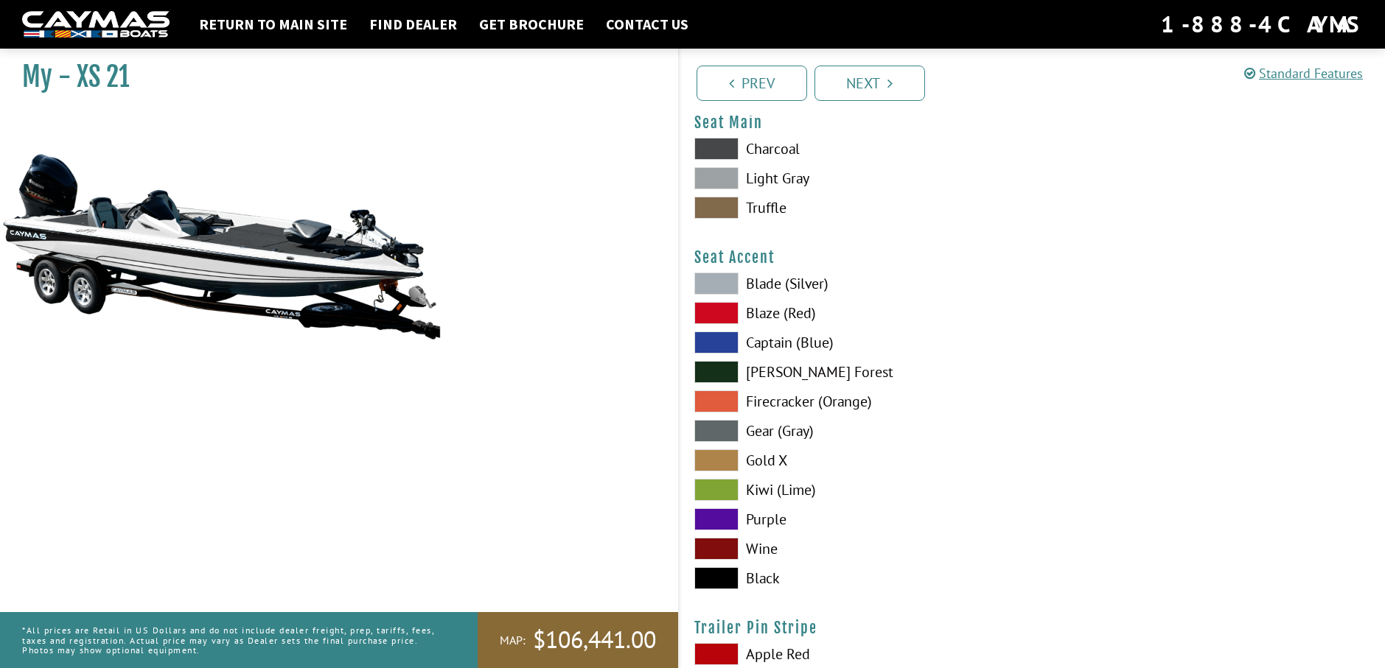
scroll to position [8033, 0]
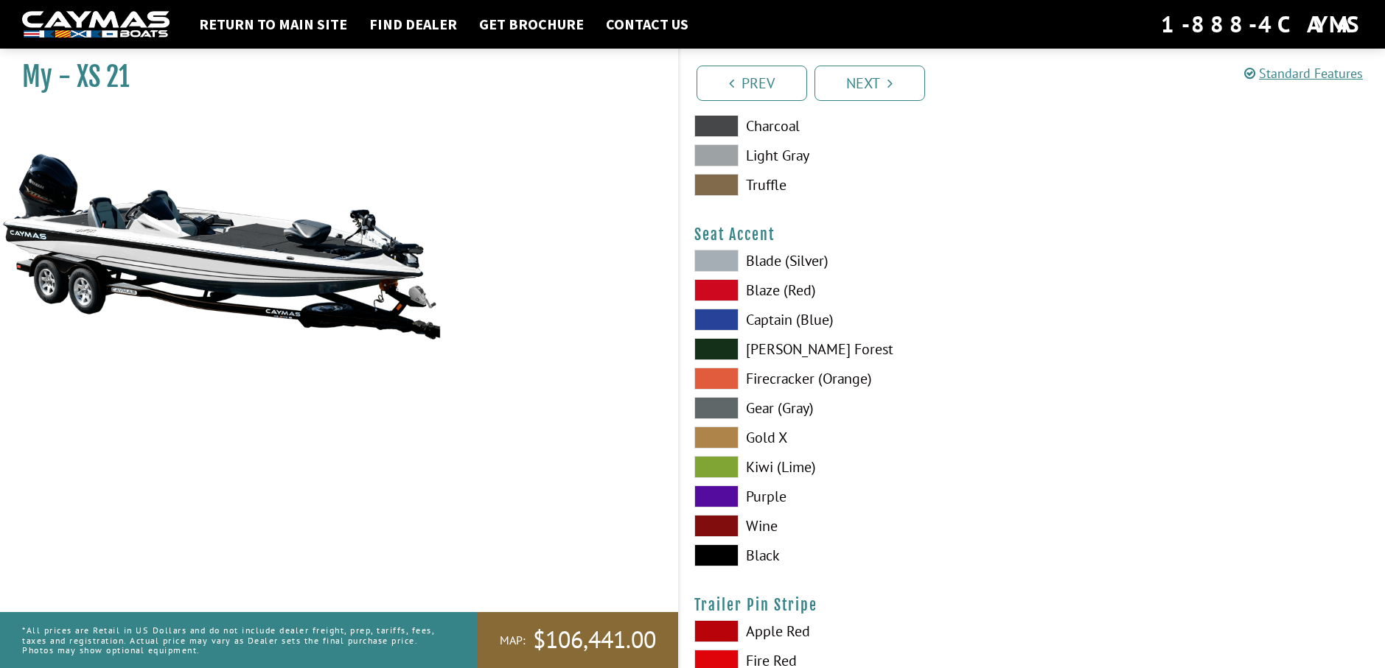
click at [724, 411] on span at bounding box center [716, 408] width 44 height 22
click at [713, 254] on span at bounding box center [716, 261] width 44 height 22
click at [722, 261] on span at bounding box center [716, 261] width 44 height 22
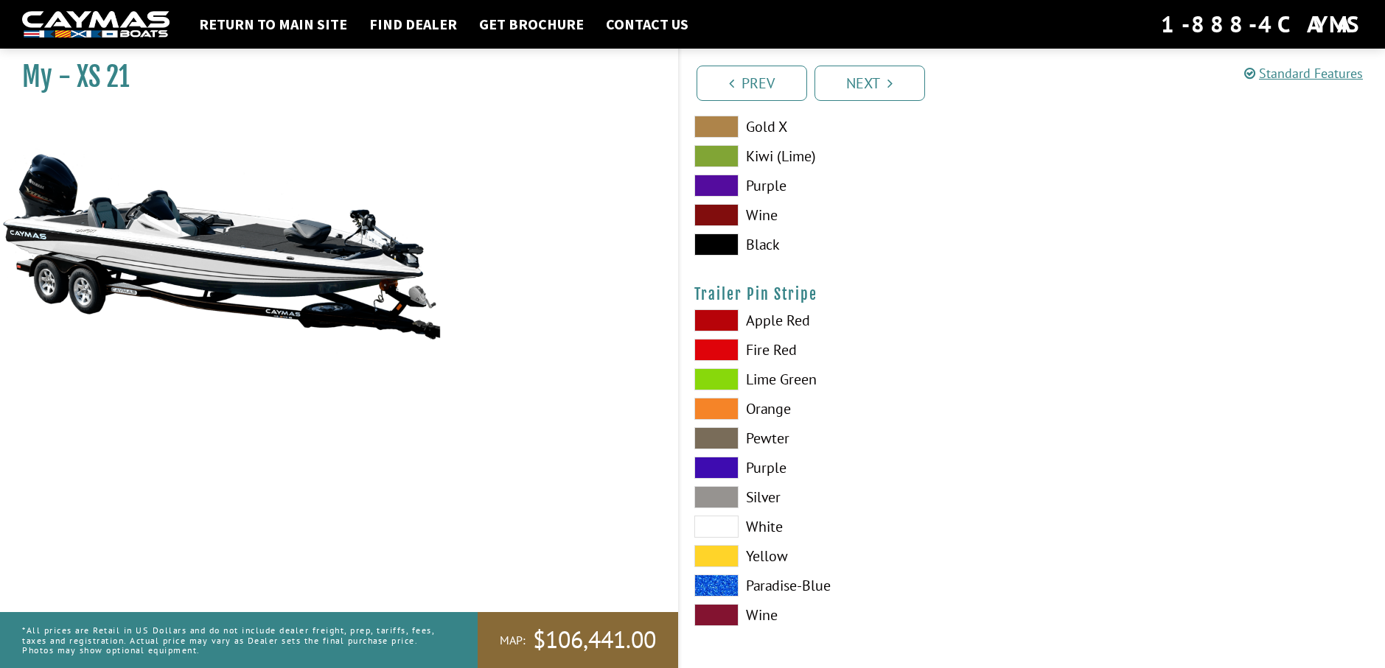
scroll to position [8345, 0]
click at [730, 528] on span at bounding box center [716, 525] width 44 height 22
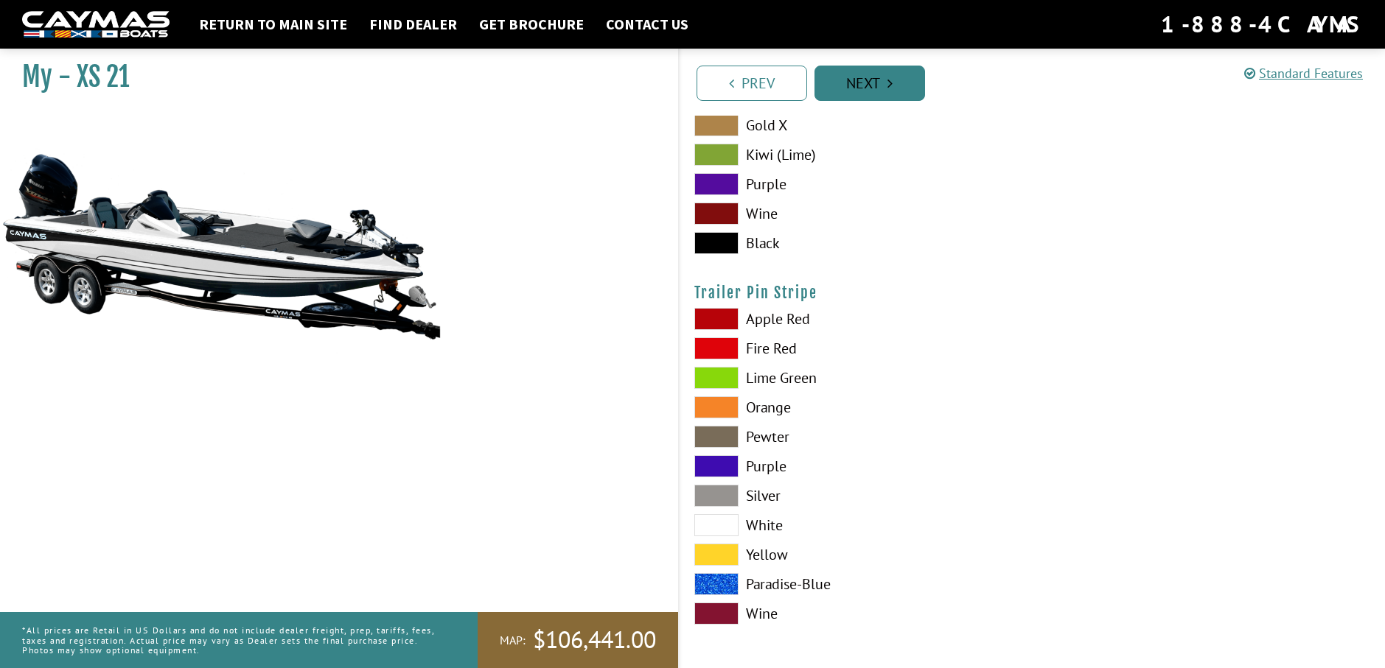
click at [869, 83] on link "Next" at bounding box center [869, 83] width 111 height 35
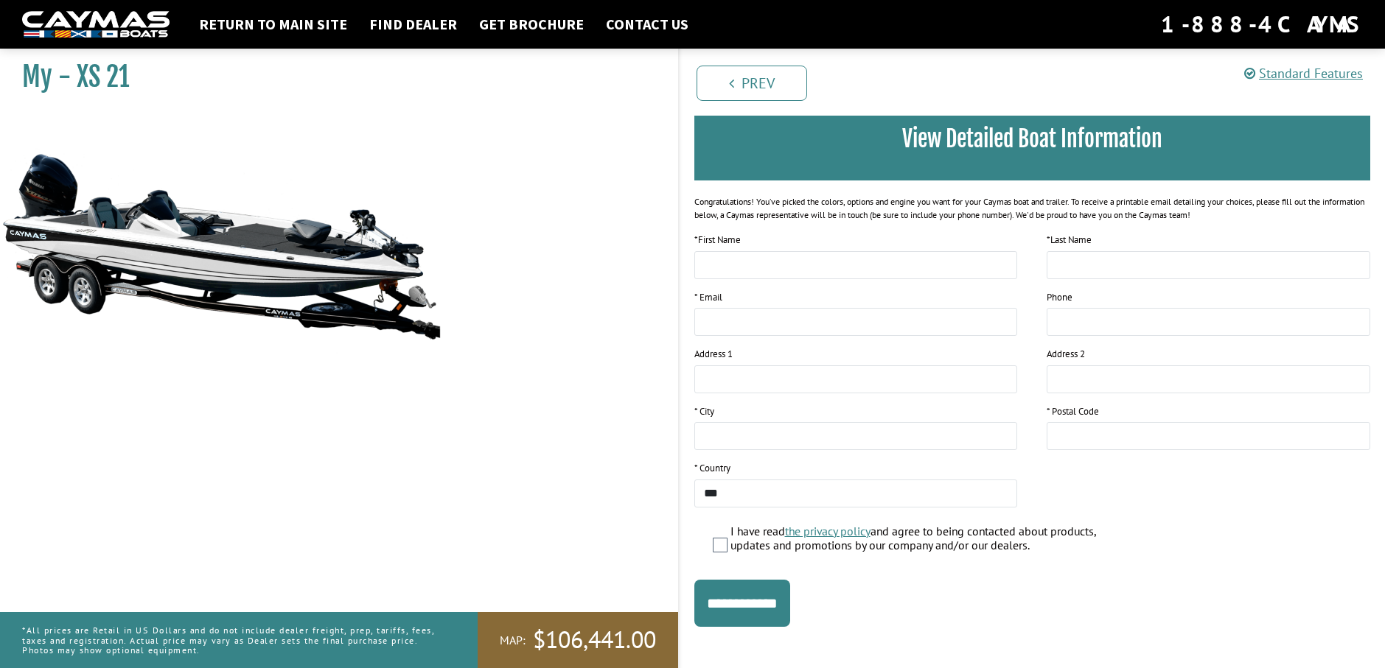
scroll to position [123, 0]
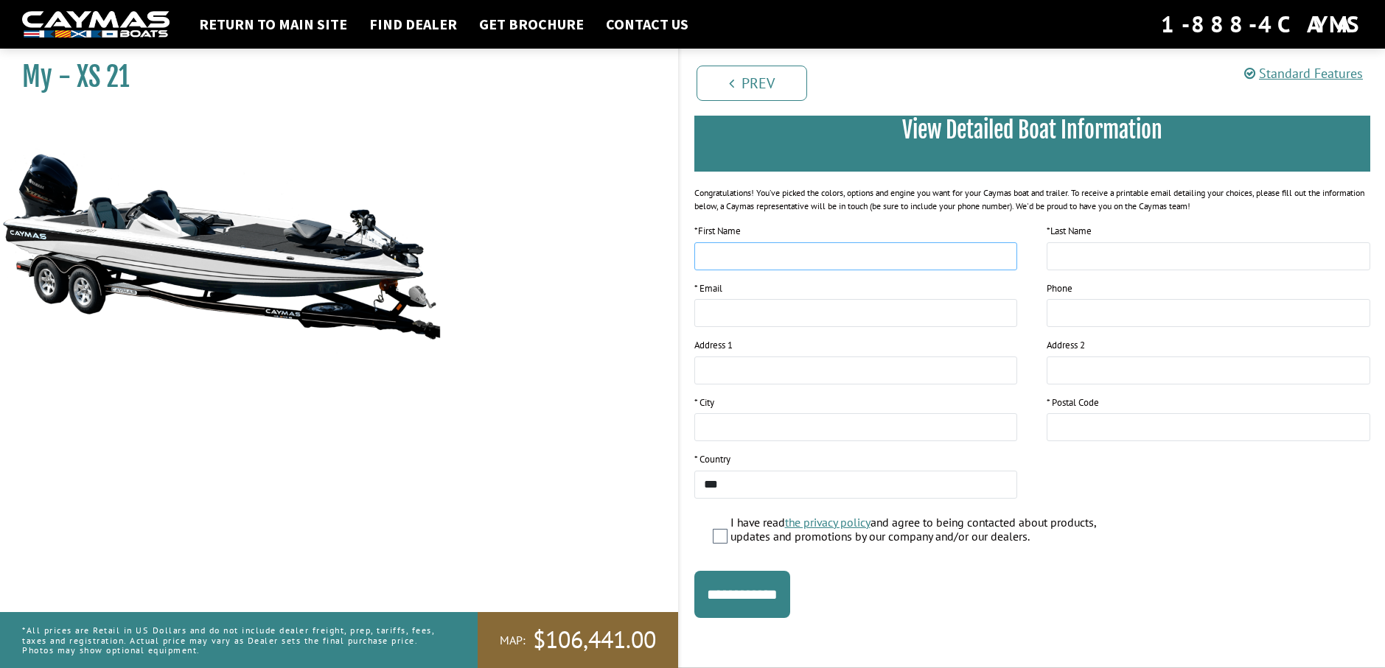
click at [781, 260] on input "text" at bounding box center [856, 256] width 324 height 28
type input "*******"
click at [1150, 254] on input "text" at bounding box center [1208, 256] width 324 height 28
type input "**********"
click at [865, 313] on input "email" at bounding box center [856, 313] width 324 height 28
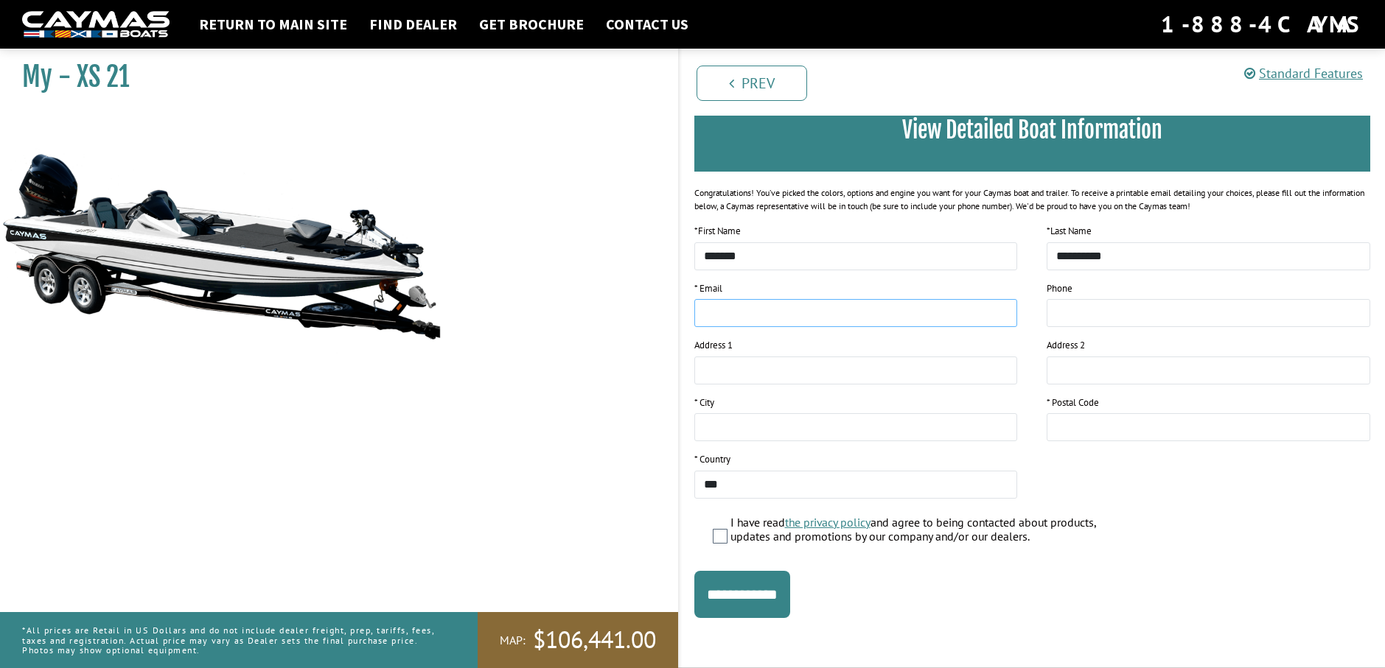
type input "**********"
click at [805, 427] on input "text" at bounding box center [856, 427] width 324 height 28
type input "********"
click at [881, 489] on select "**********" at bounding box center [856, 485] width 324 height 28
click at [694, 471] on select "**********" at bounding box center [856, 485] width 324 height 28
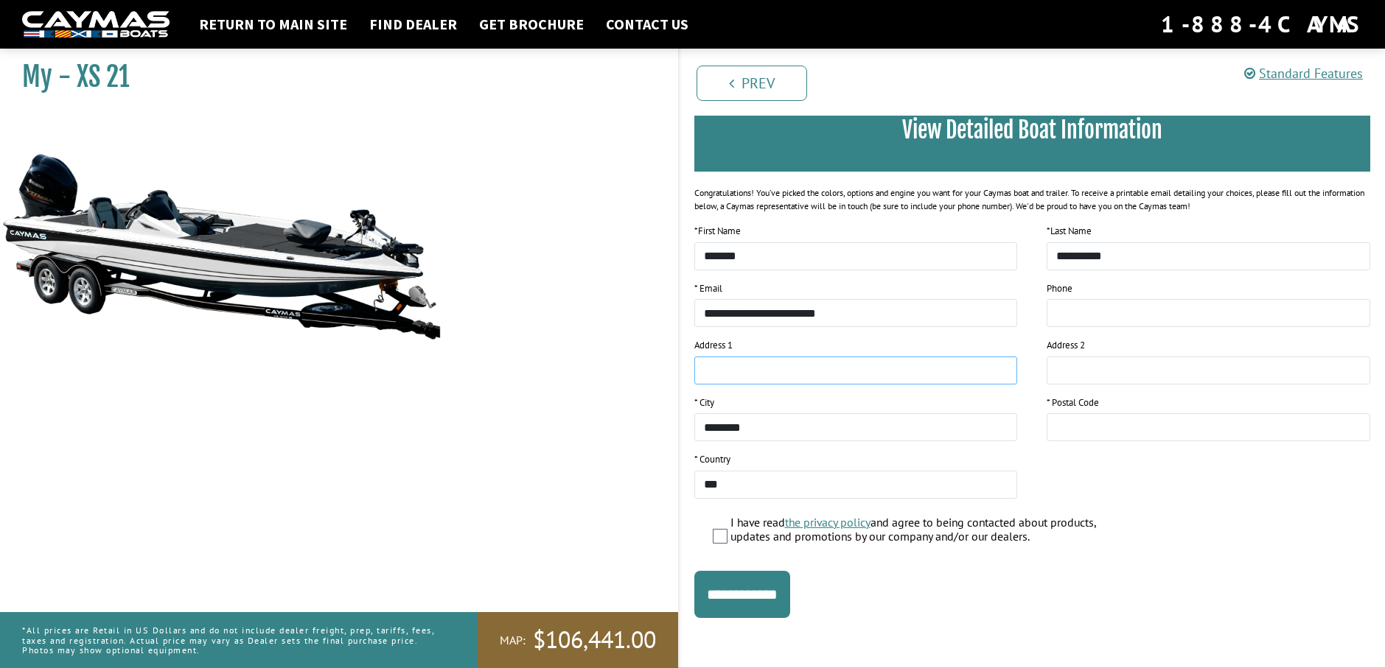
click at [912, 369] on input "text" at bounding box center [856, 371] width 324 height 28
type input "**********"
click at [1088, 424] on input "text" at bounding box center [1208, 427] width 324 height 28
type input "*****"
click at [778, 597] on input "**********" at bounding box center [742, 594] width 96 height 47
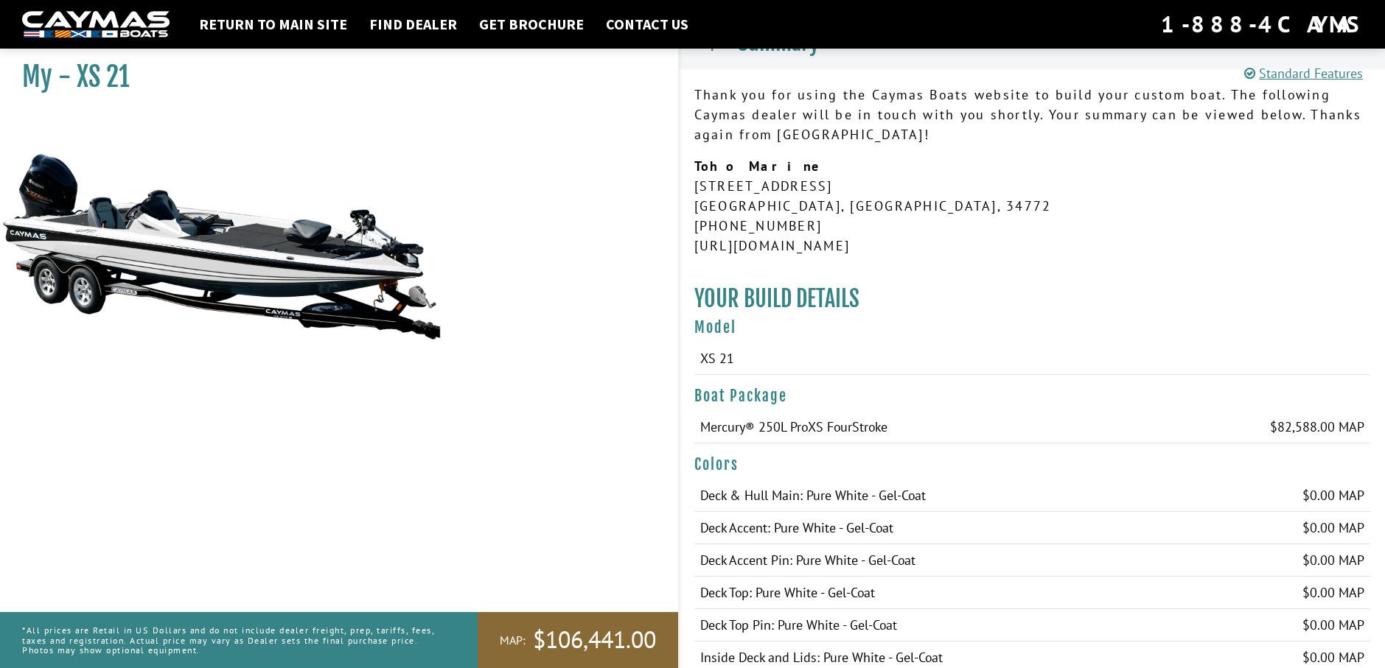
scroll to position [0, 0]
